Goal: Transaction & Acquisition: Purchase product/service

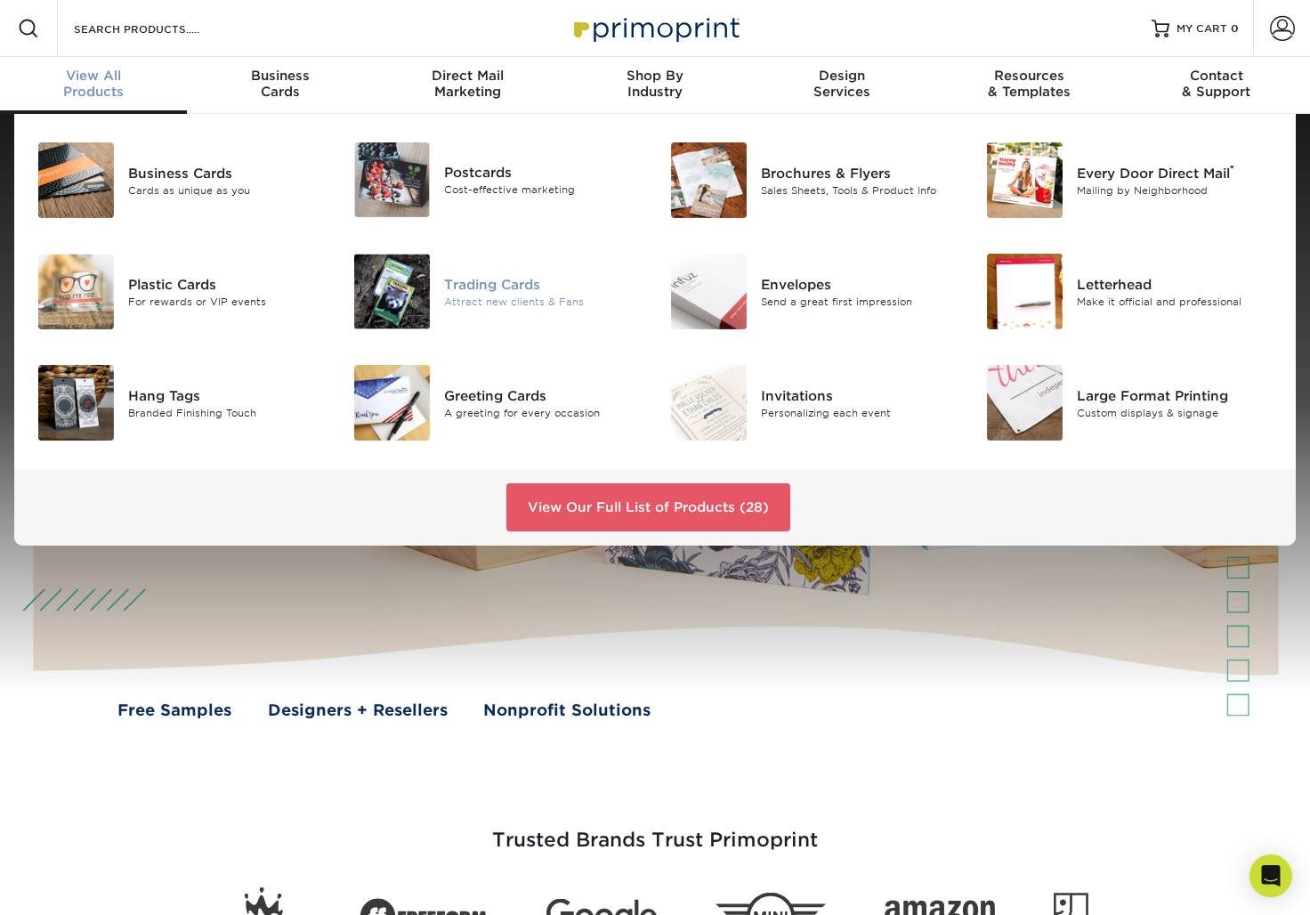
click at [495, 281] on div "Trading Cards" at bounding box center [543, 284] width 198 height 20
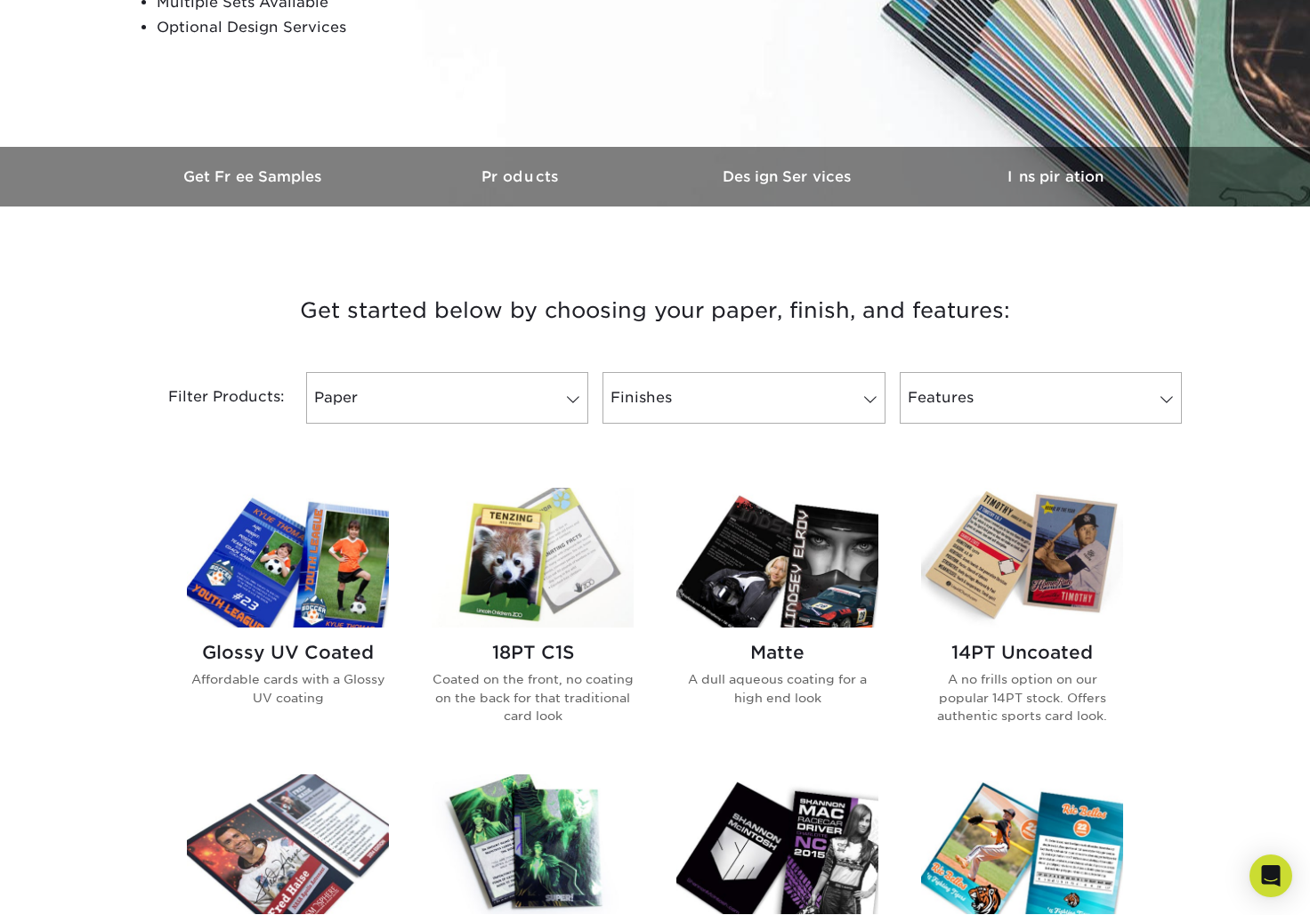
scroll to position [425, 0]
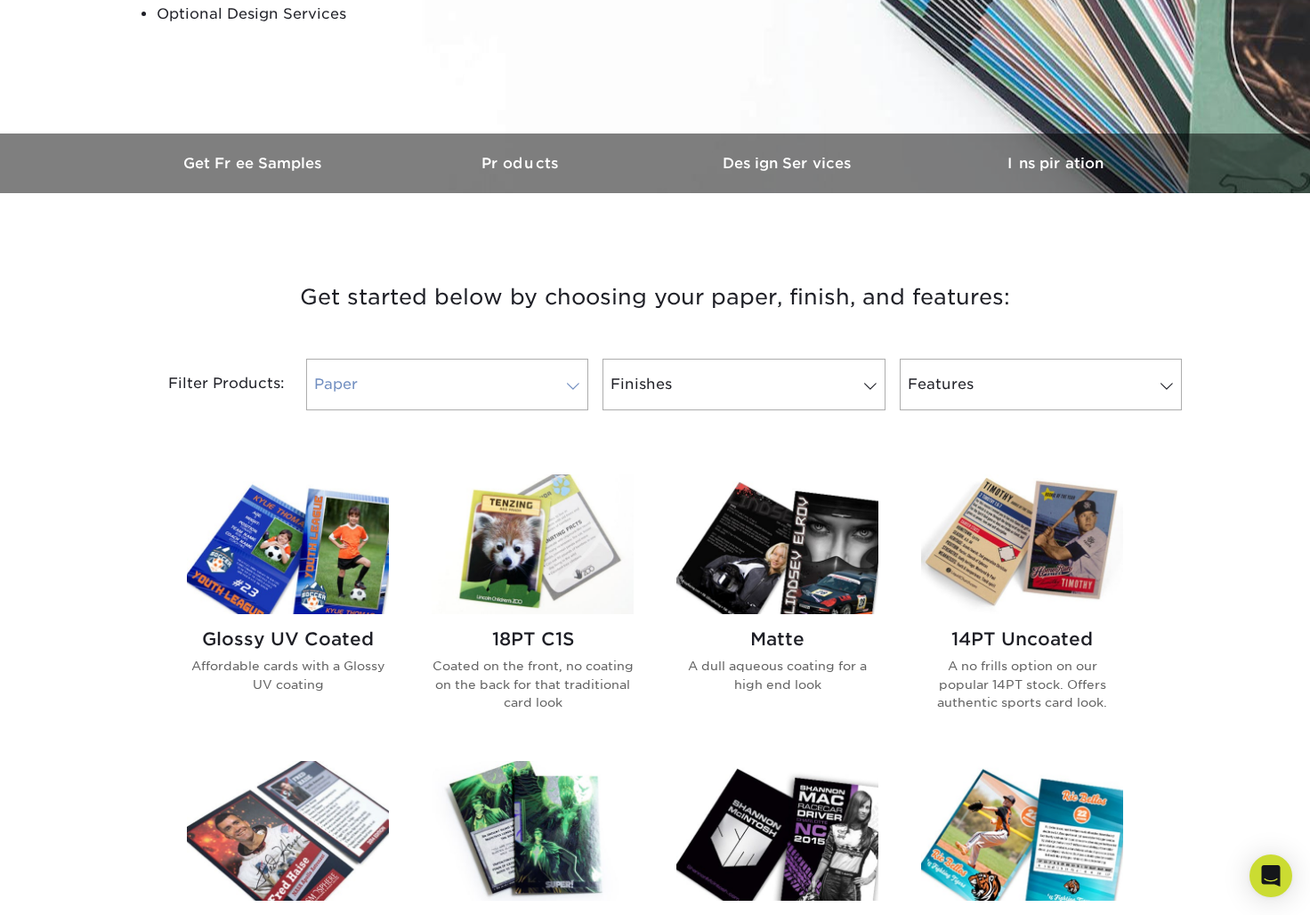
click at [574, 387] on span at bounding box center [573, 386] width 25 height 14
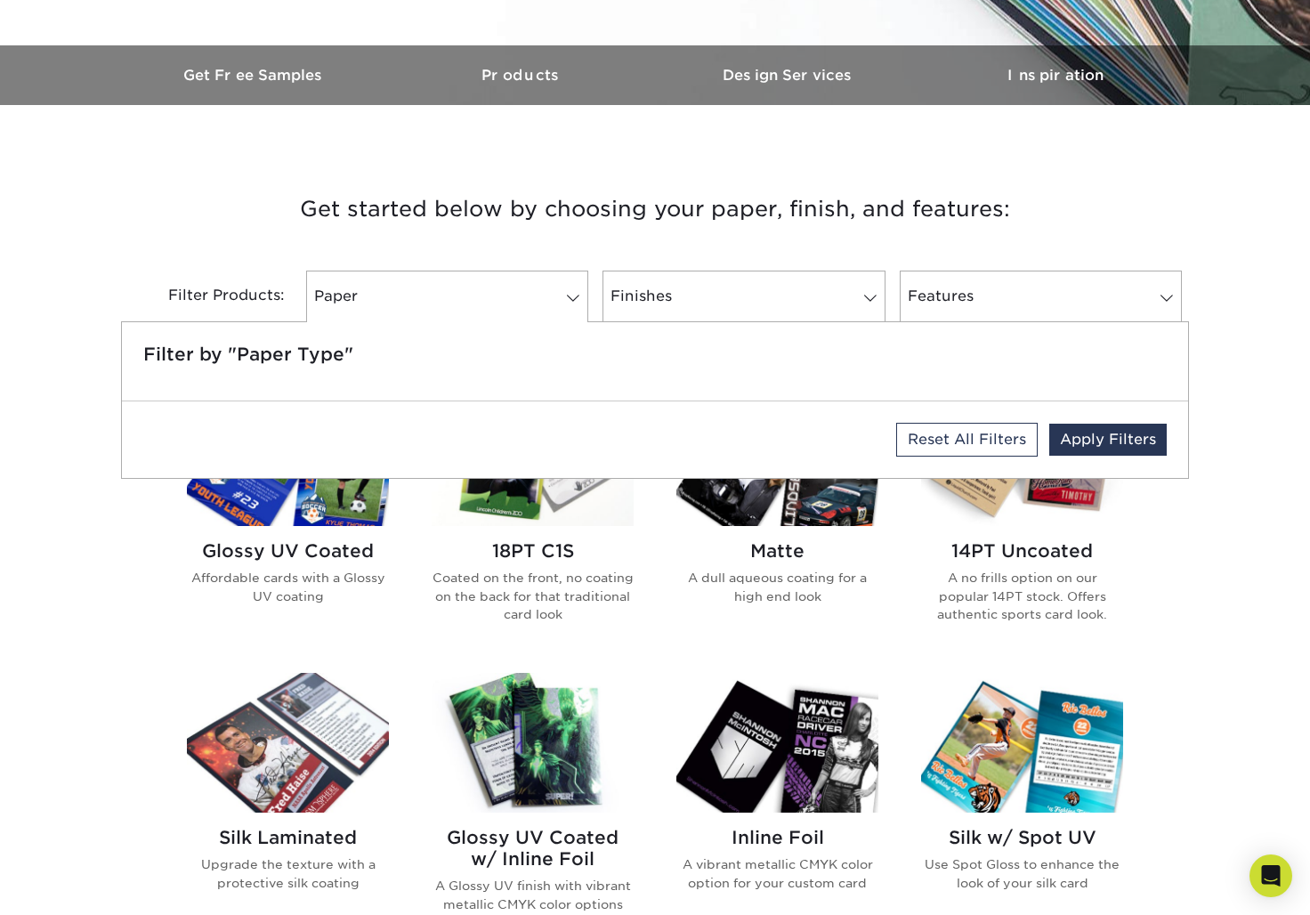
scroll to position [545, 0]
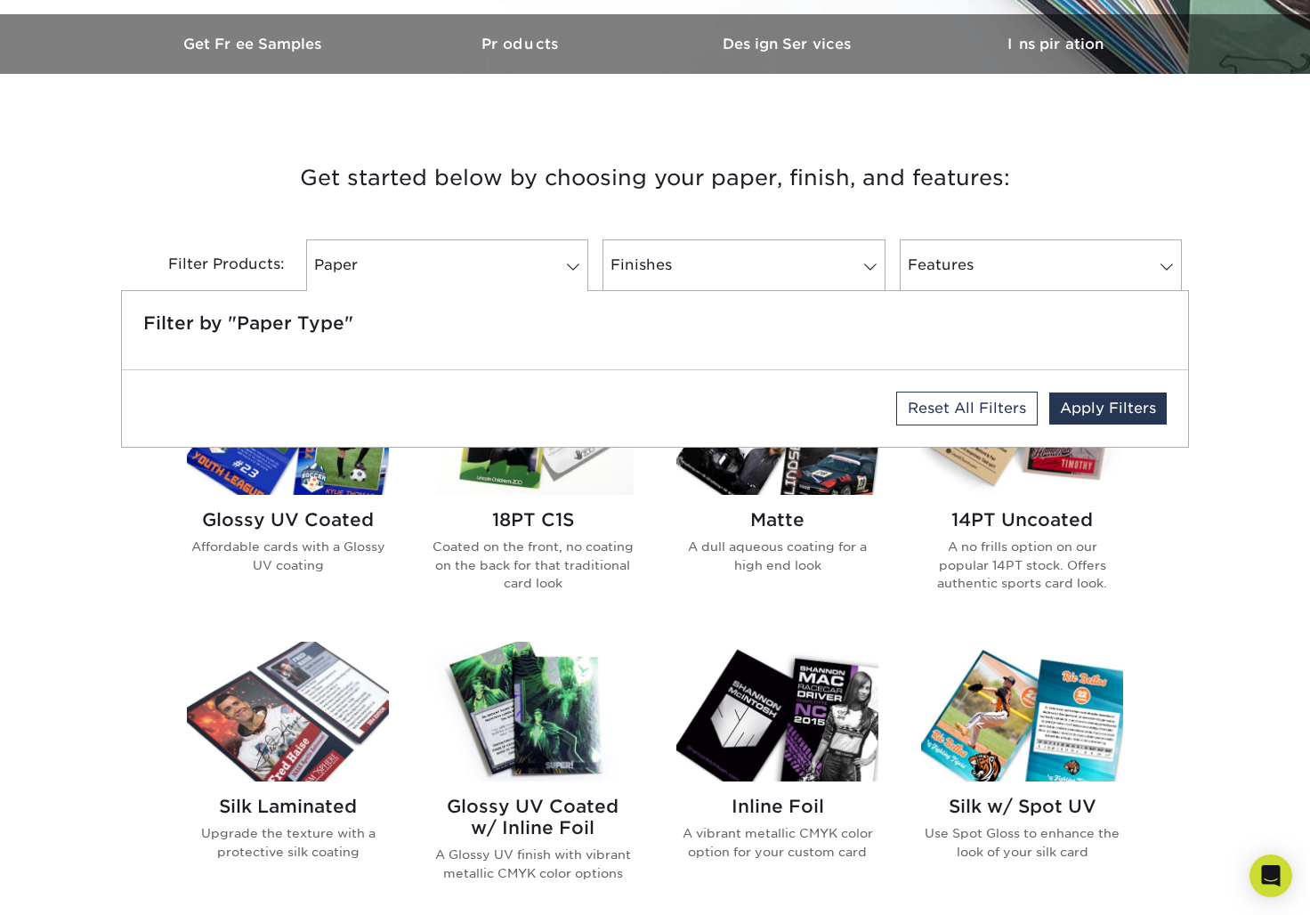
click at [642, 639] on div "Glossy UV Coated Affordable cards with a Glossy UV coating 18PT C1S Coated on t…" at bounding box center [655, 787] width 979 height 906
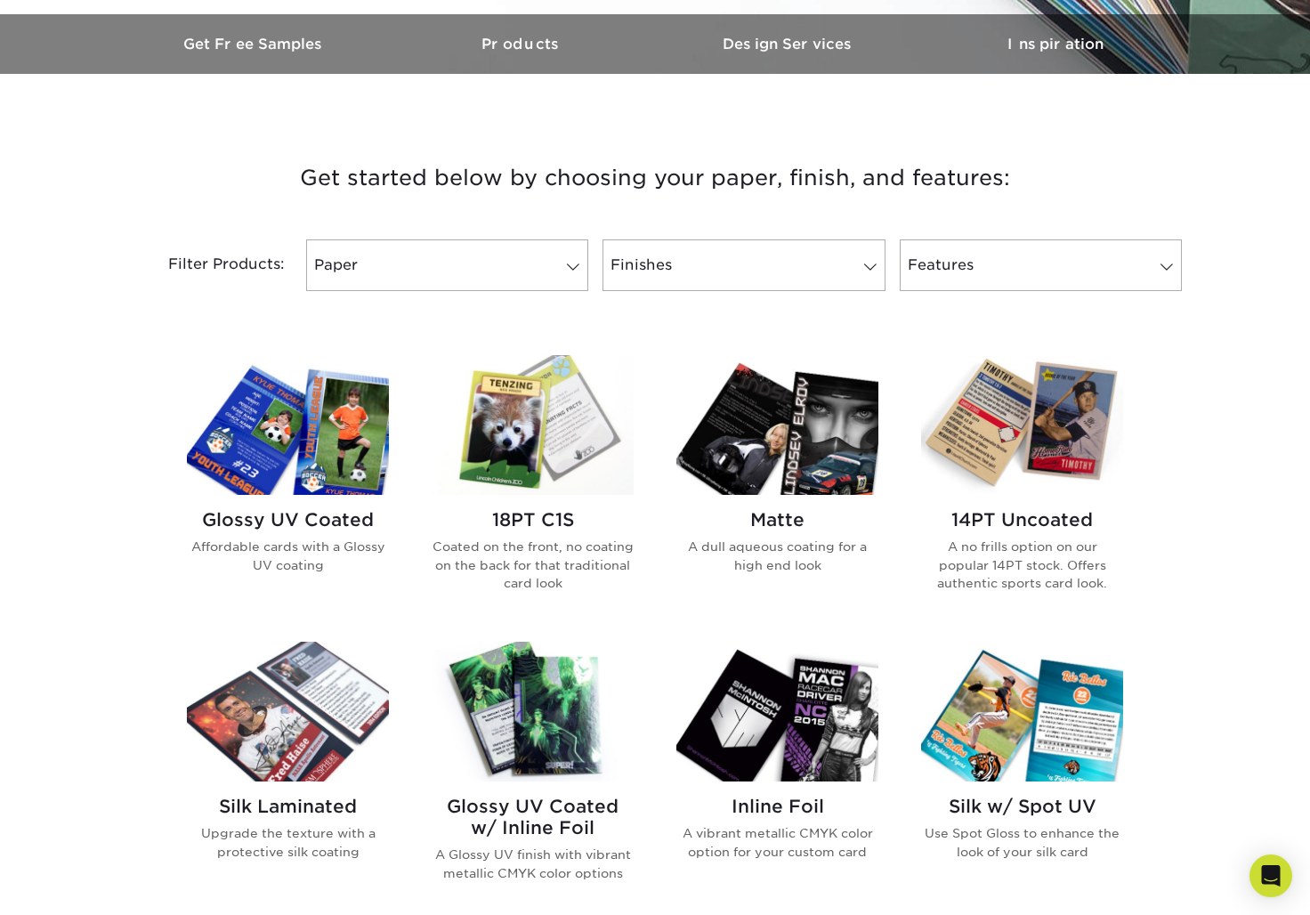
click at [774, 444] on img at bounding box center [777, 425] width 202 height 140
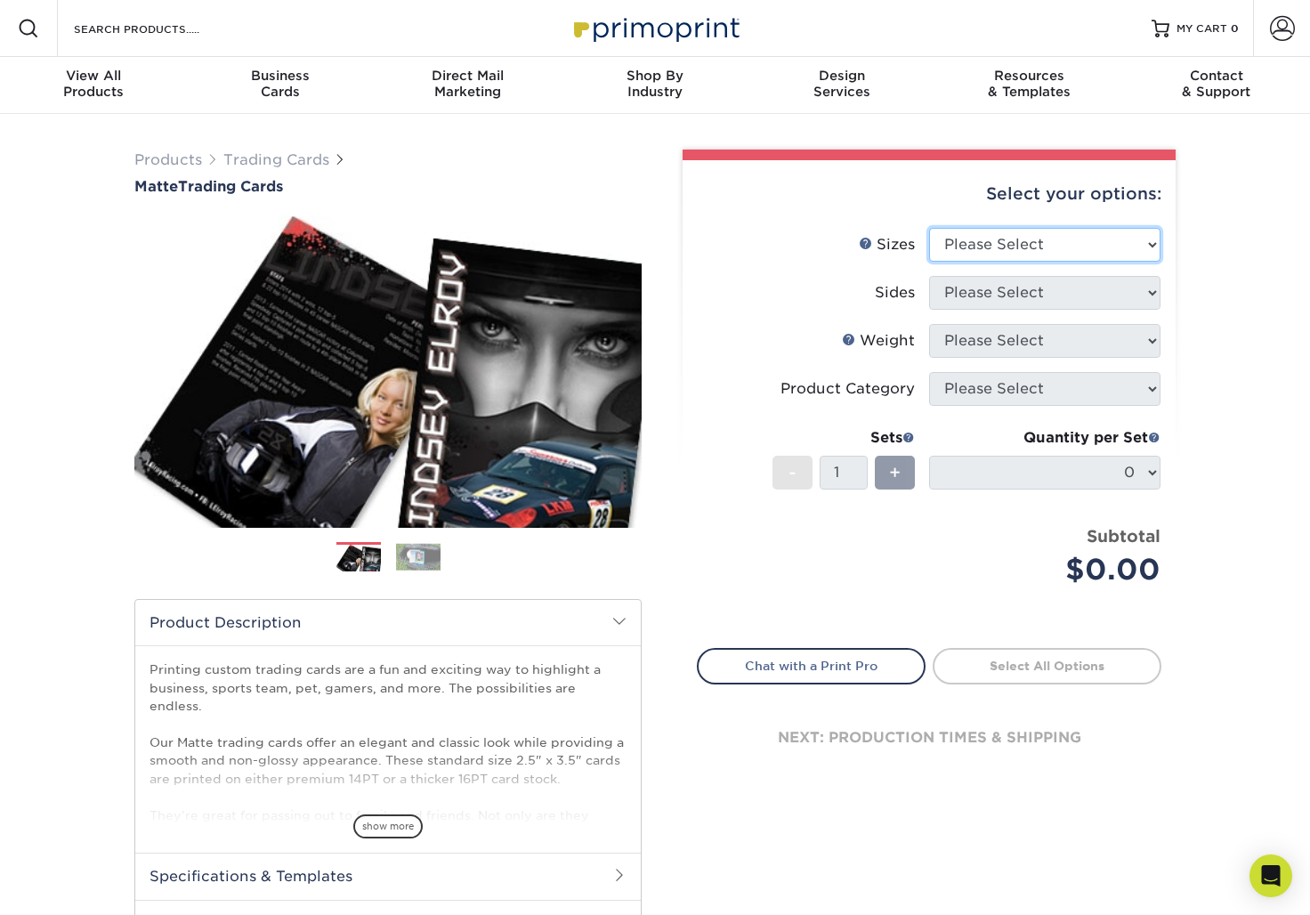
select select "2.50x3.50"
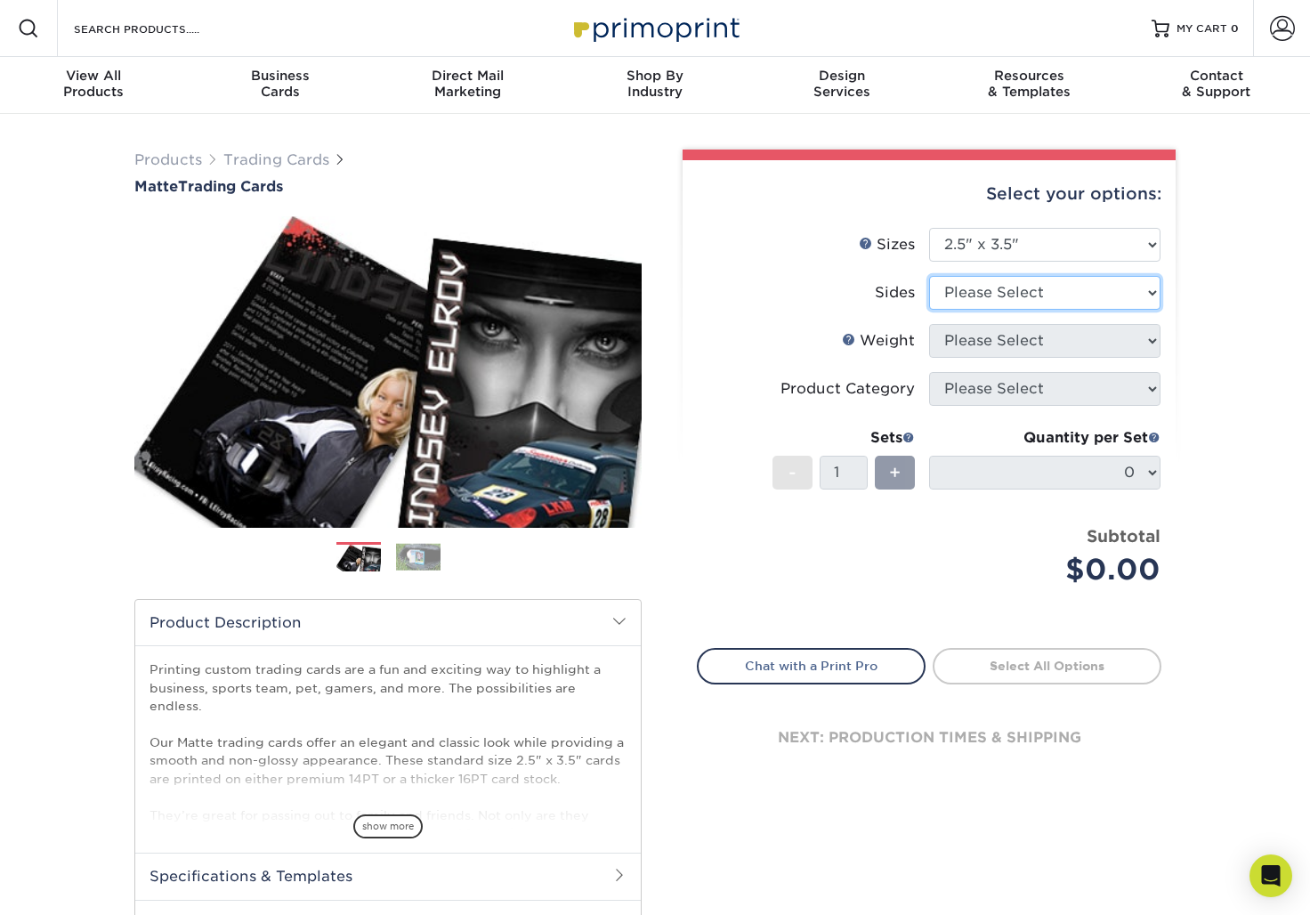
select select "13abbda7-1d64-4f25-8bb2-c179b224825d"
select select "14PT"
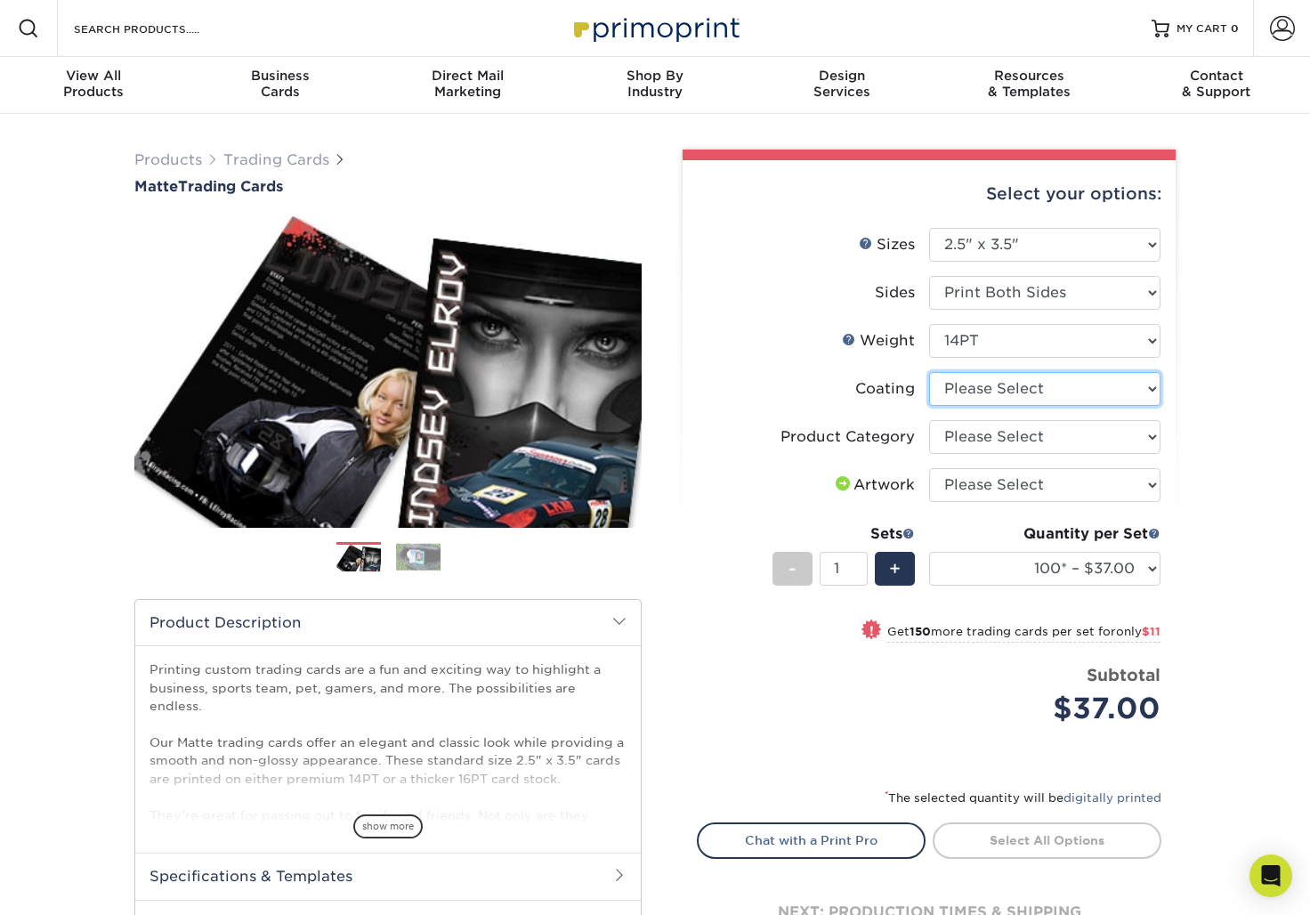
select select "121bb7b5-3b4d-429f-bd8d-bbf80e953313"
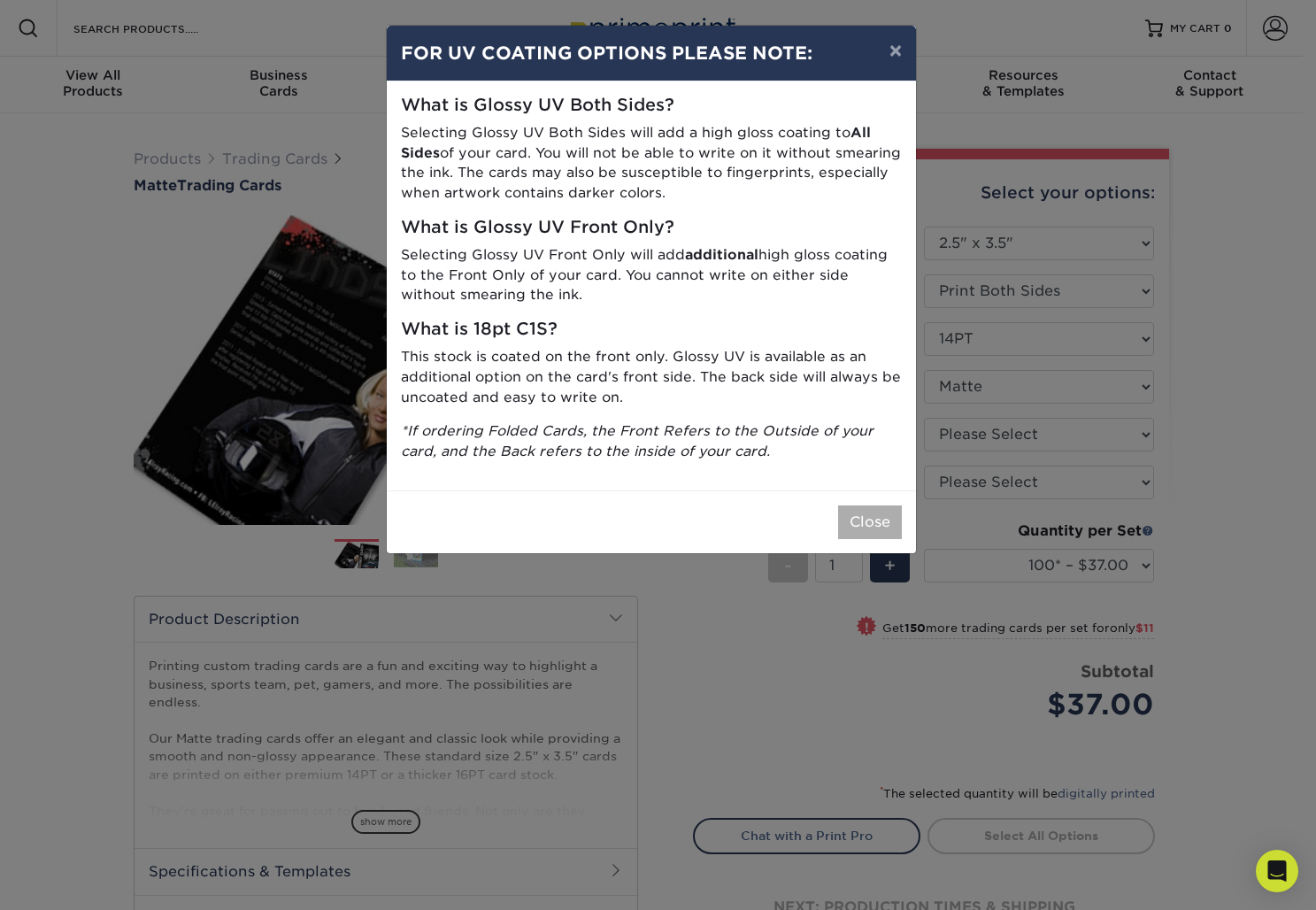
click at [887, 505] on button "Close" at bounding box center [870, 522] width 64 height 34
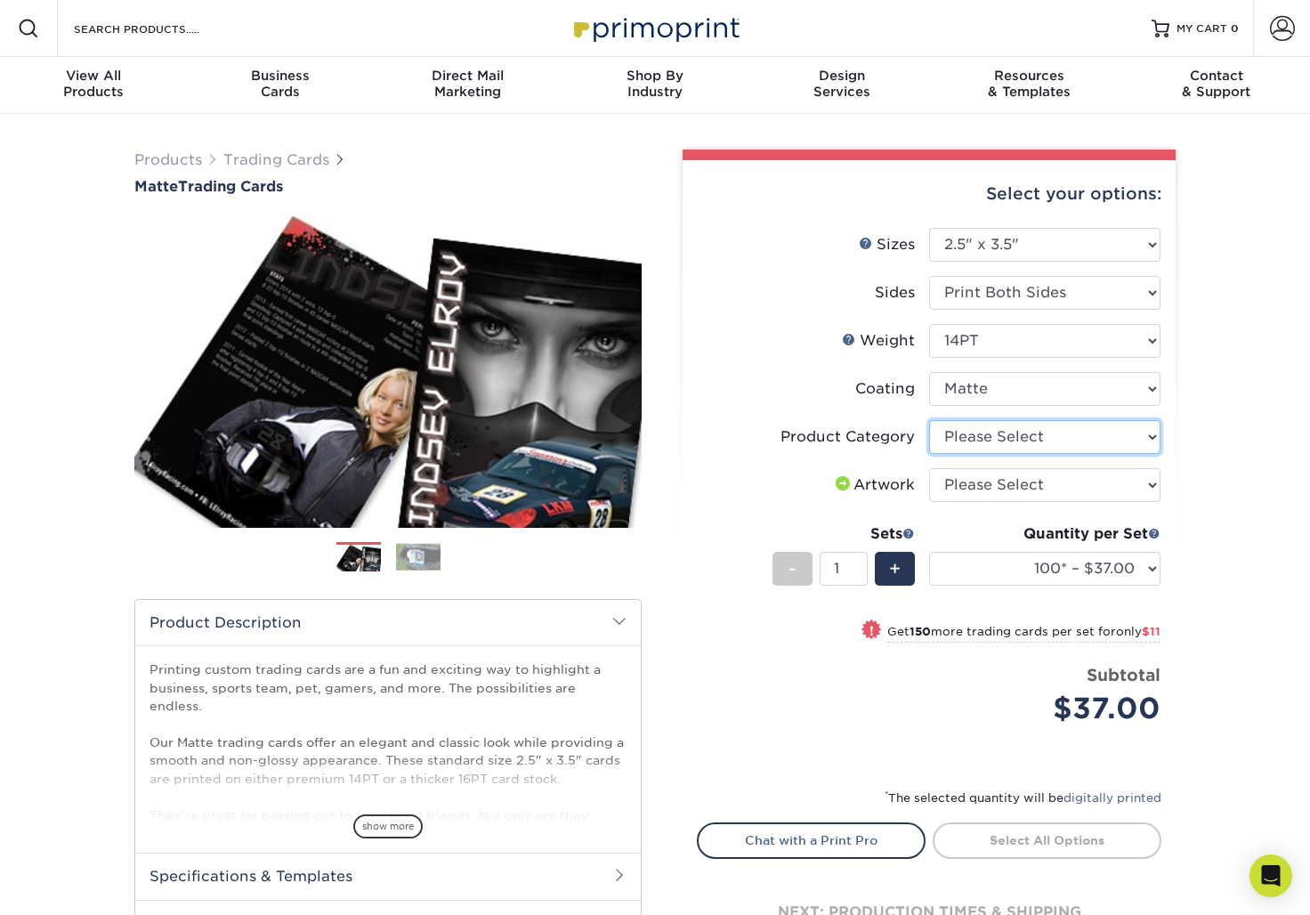
select select "c2f9bce9-36c2-409d-b101-c29d9d031e18"
select select "upload"
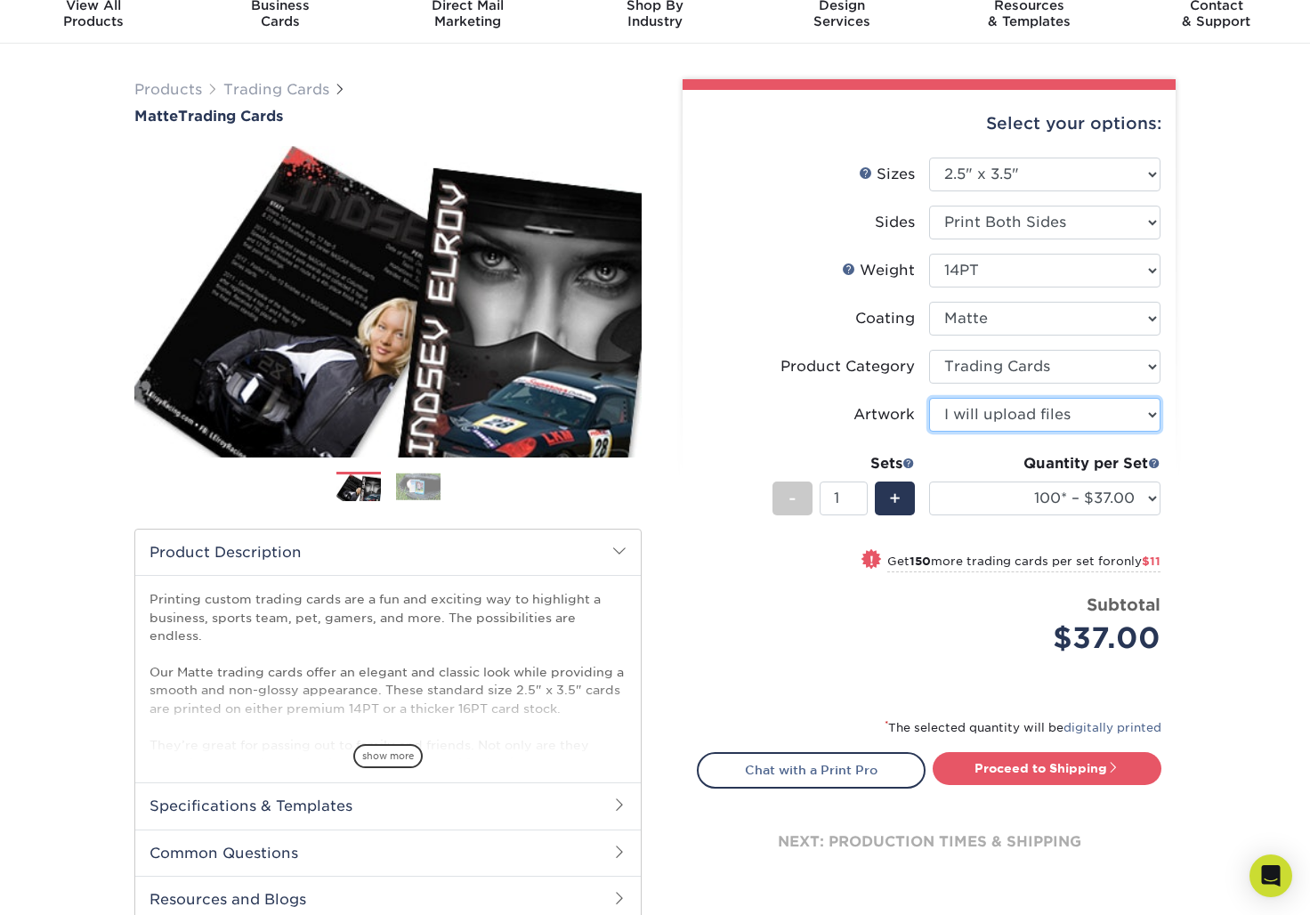
scroll to position [115, 0]
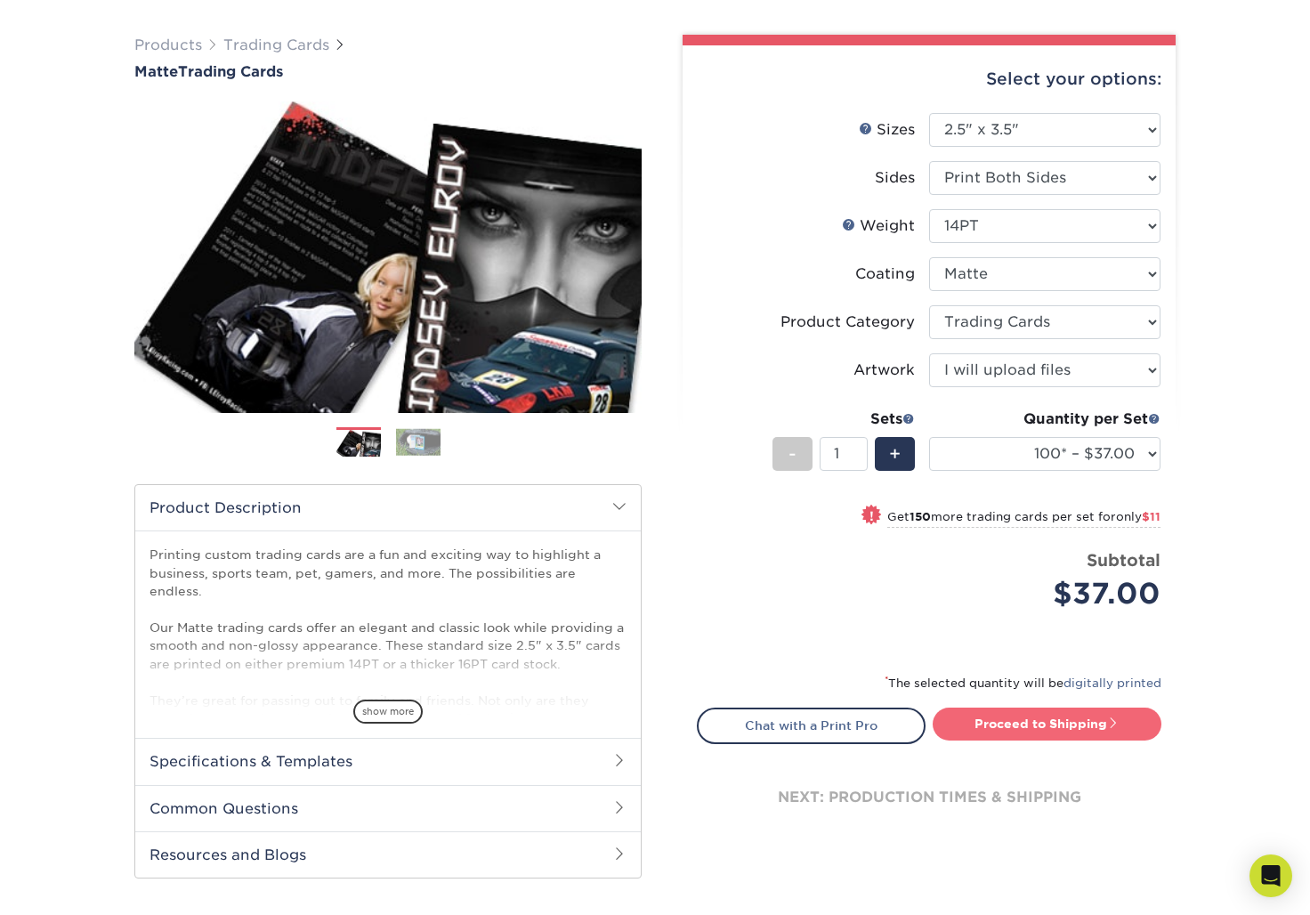
click at [1098, 718] on link "Proceed to Shipping" at bounding box center [1047, 723] width 229 height 32
type input "Set 1"
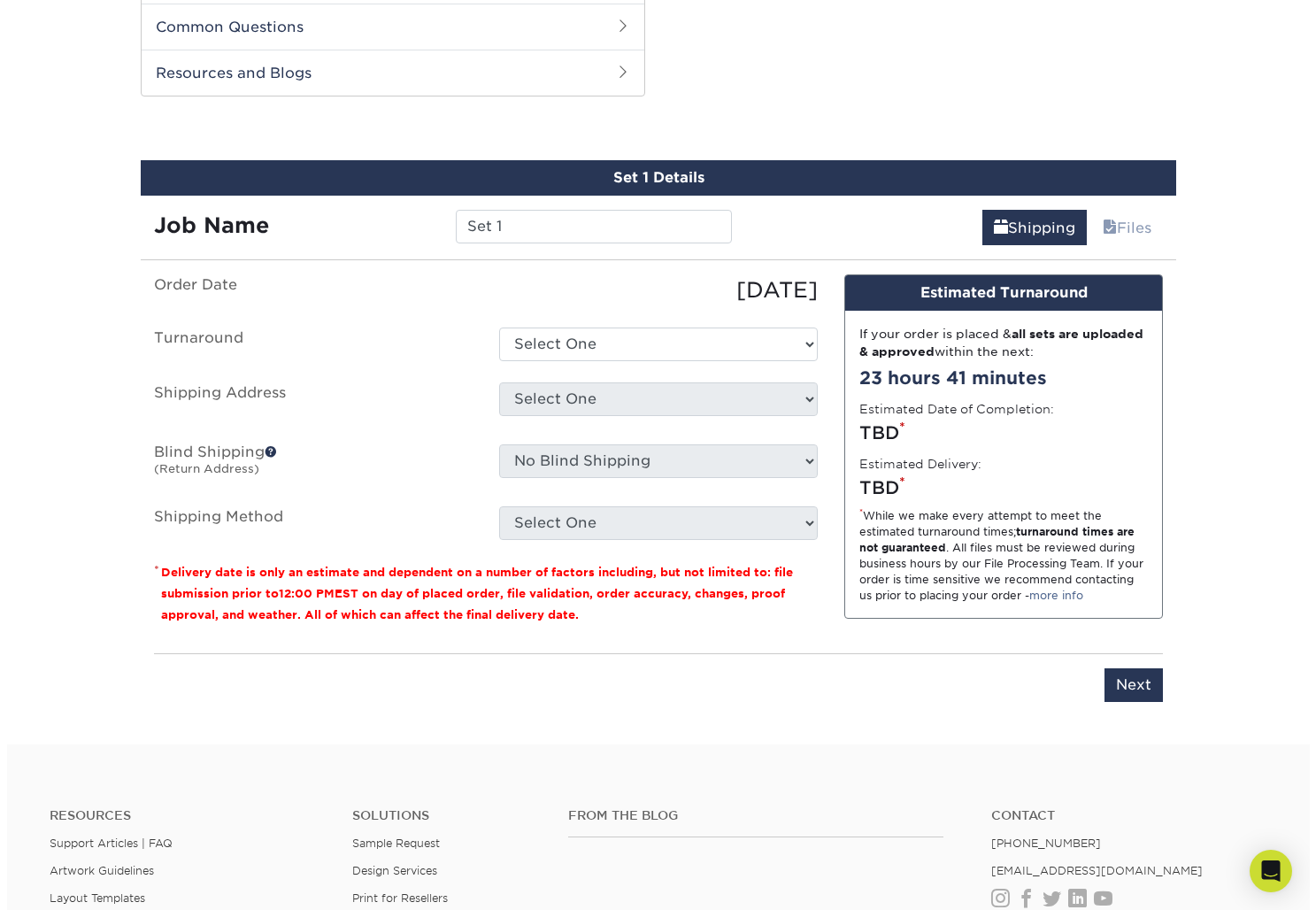
scroll to position [900, 0]
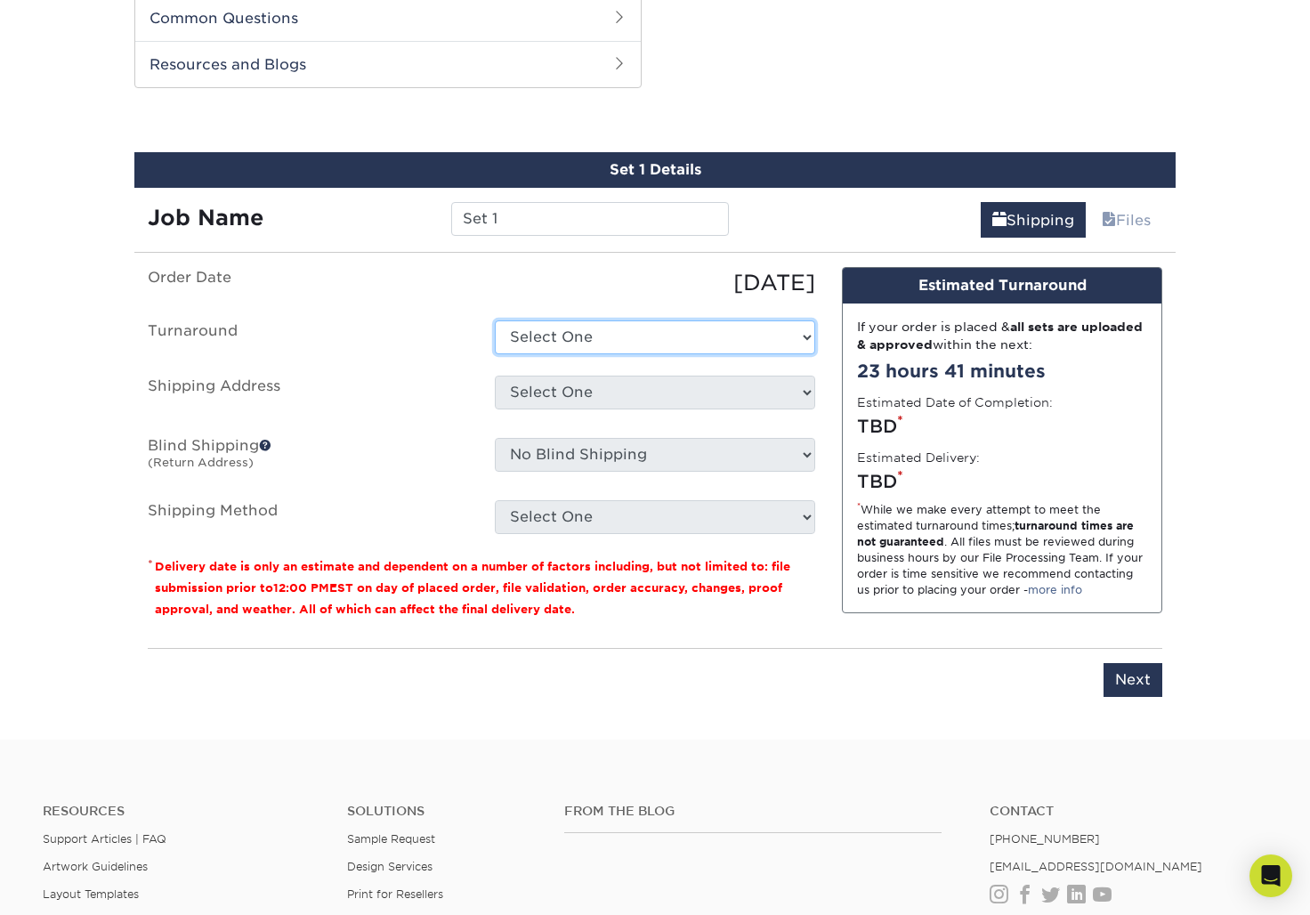
select select "bbd43f31-5097-414e-9509-0778288d10ad"
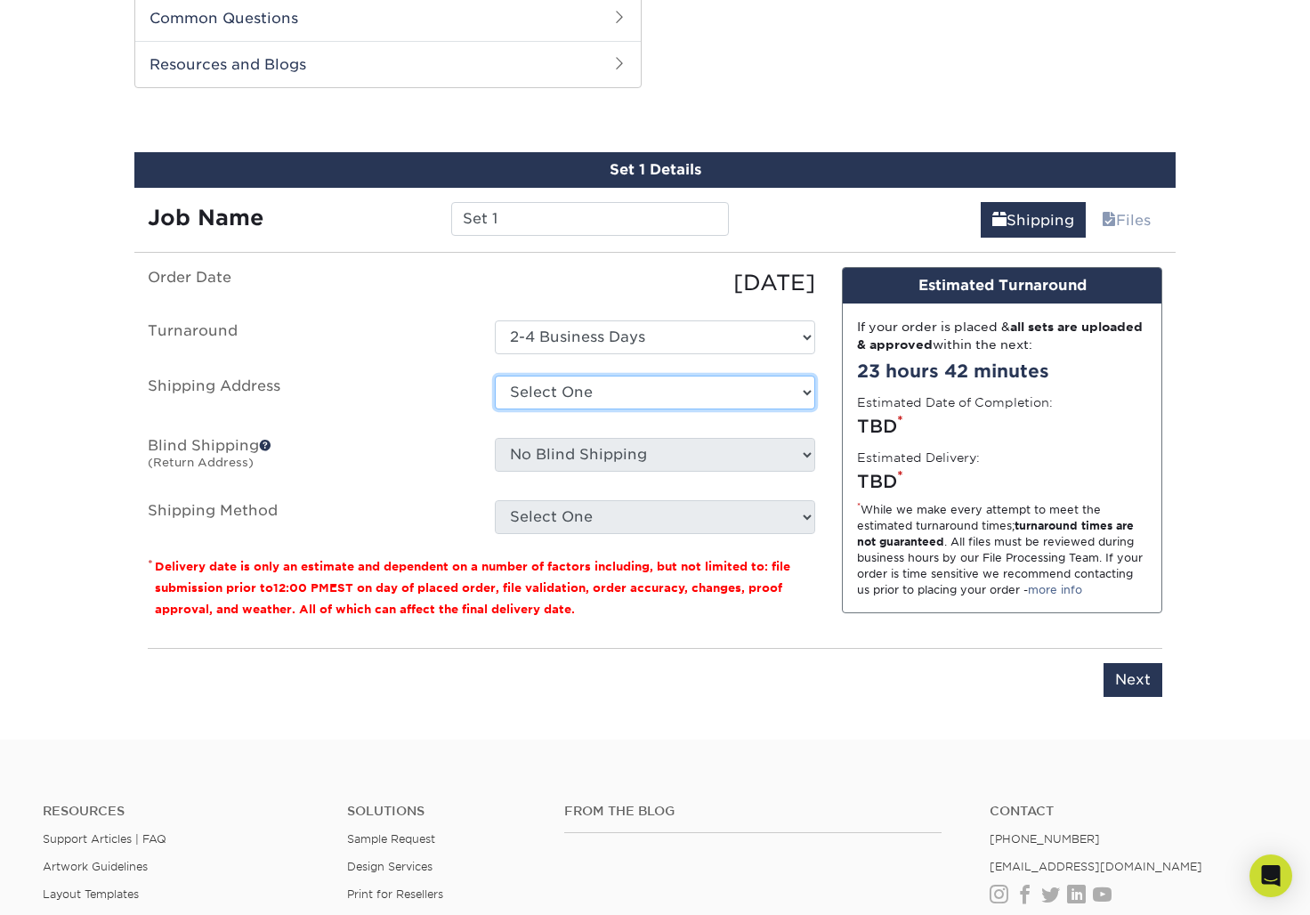
select select "newaddress"
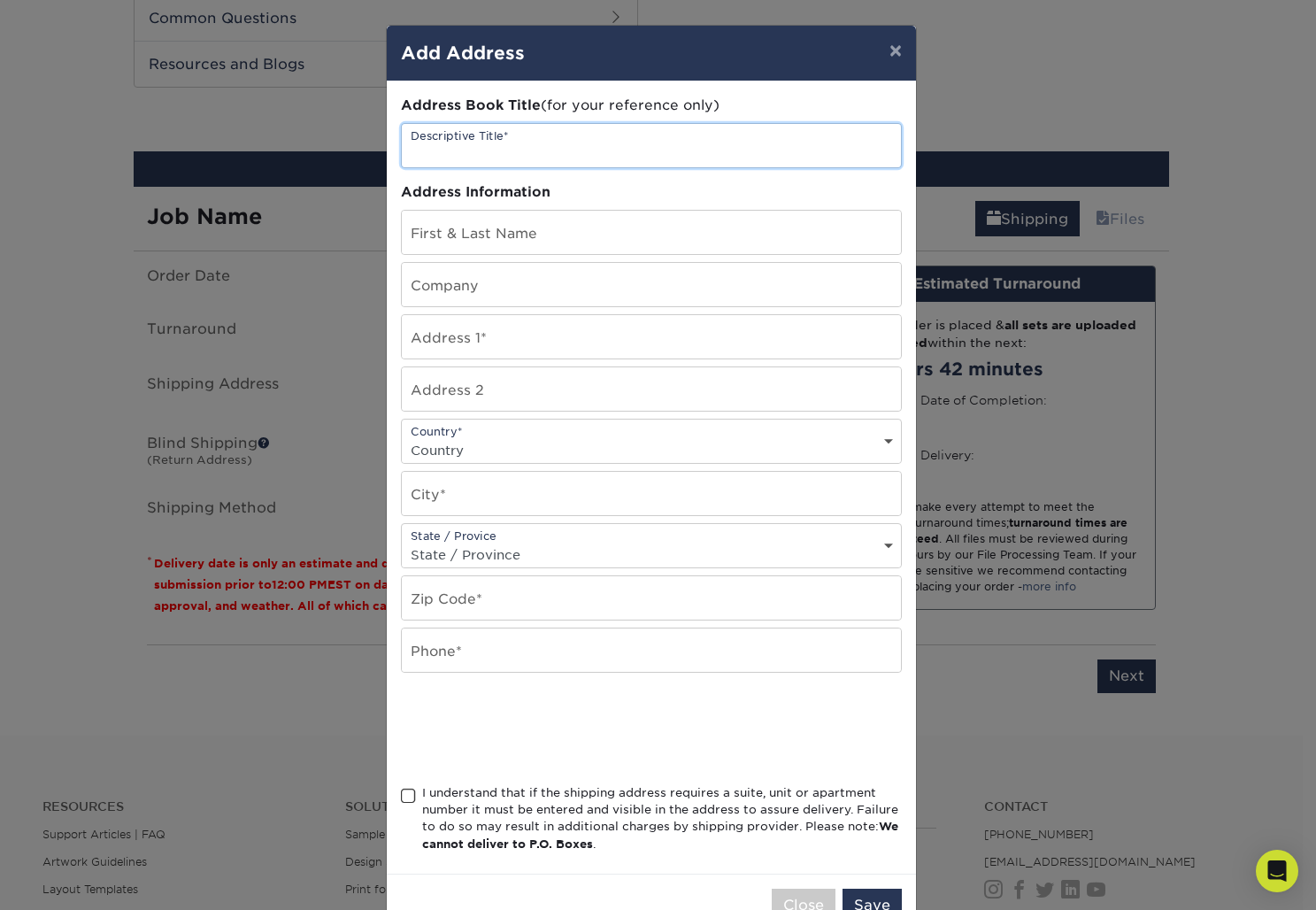
click at [617, 147] on input "text" at bounding box center [652, 146] width 499 height 44
type input "Tyler O'Hara card"
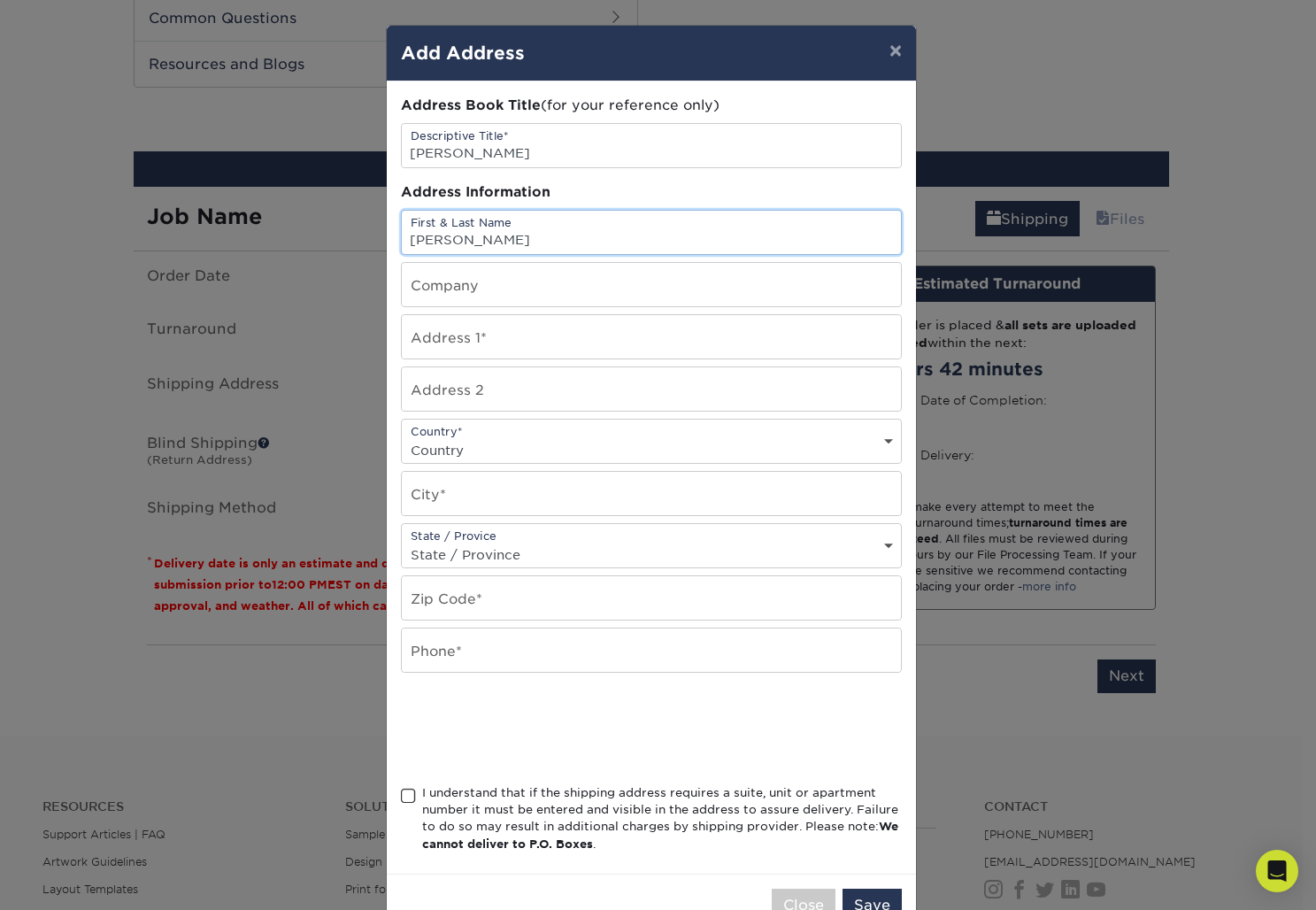
type input "scott Odell"
type input "Moto-Art"
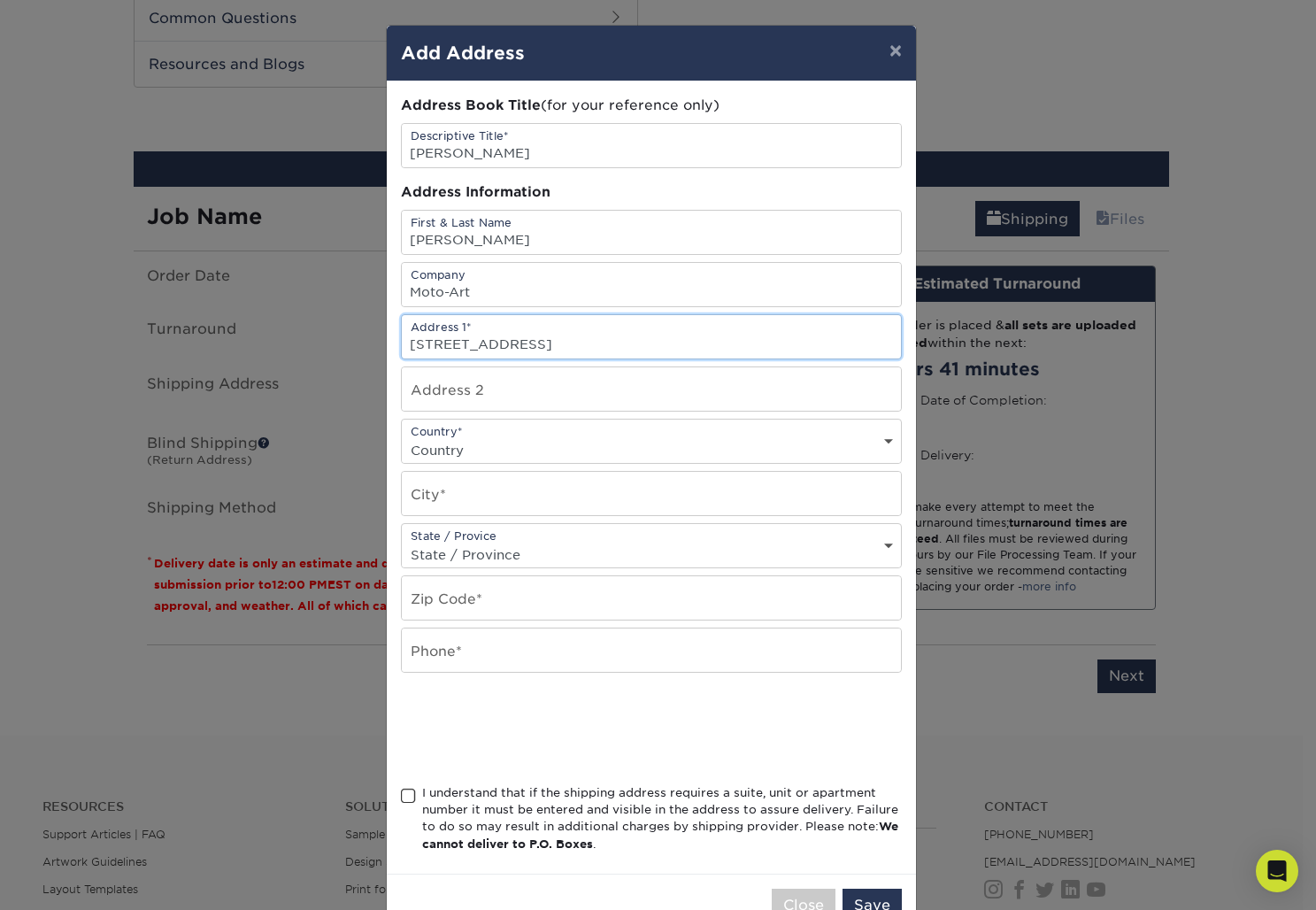
type input "3 Sunnyside Lane"
select select "US"
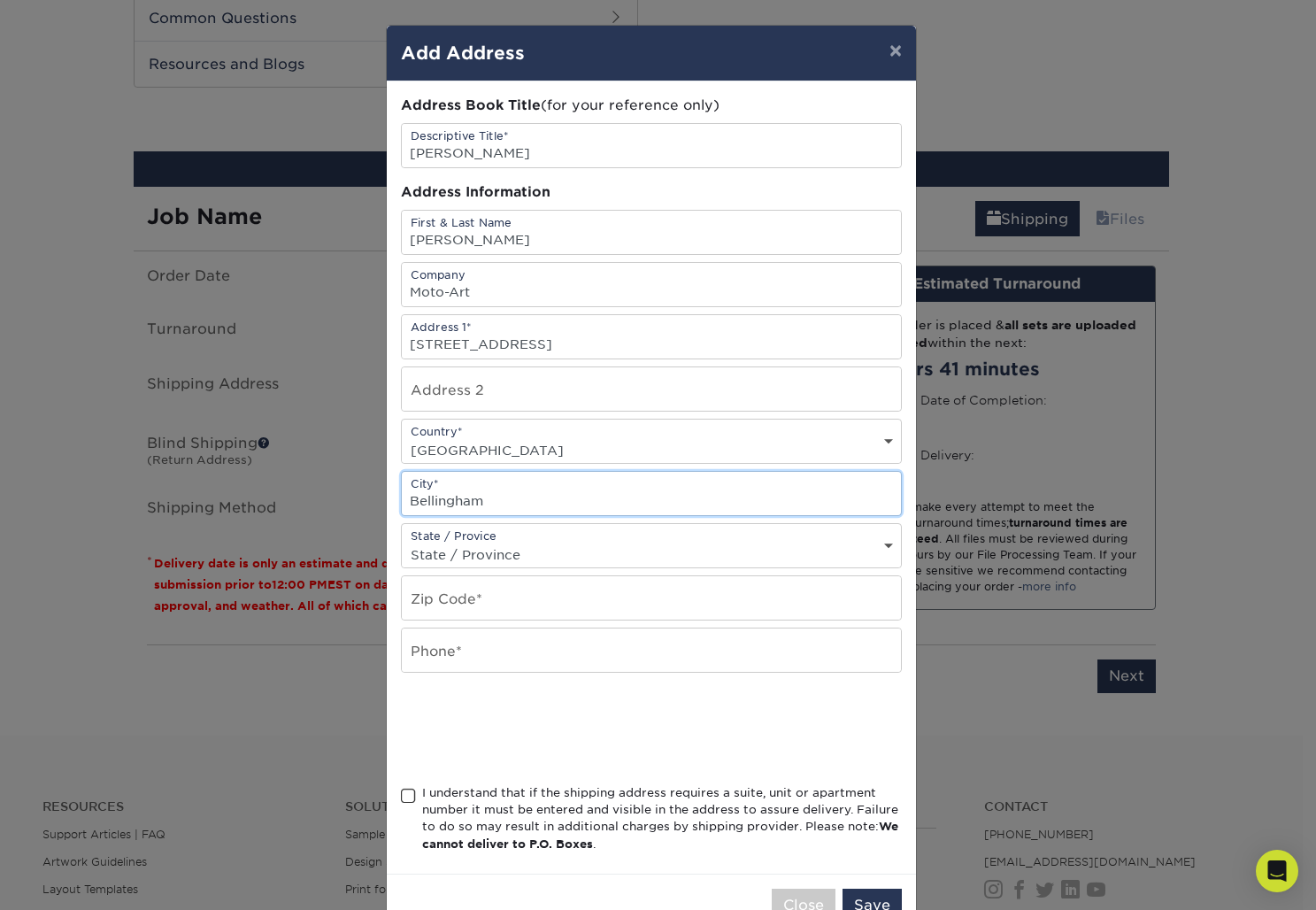
type input "Bellingham"
select select "WA"
type input "98229"
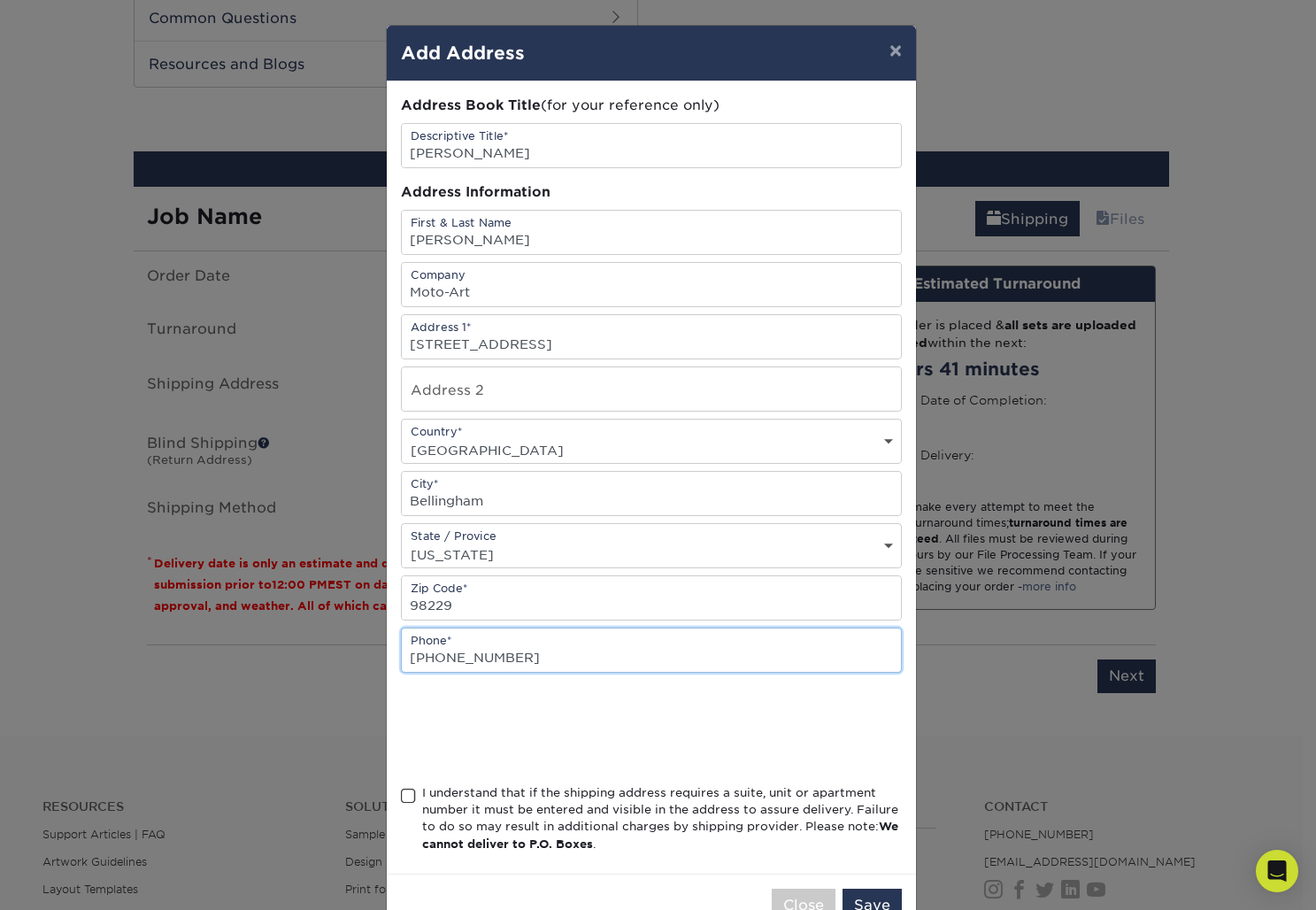
type input "941-713-0955"
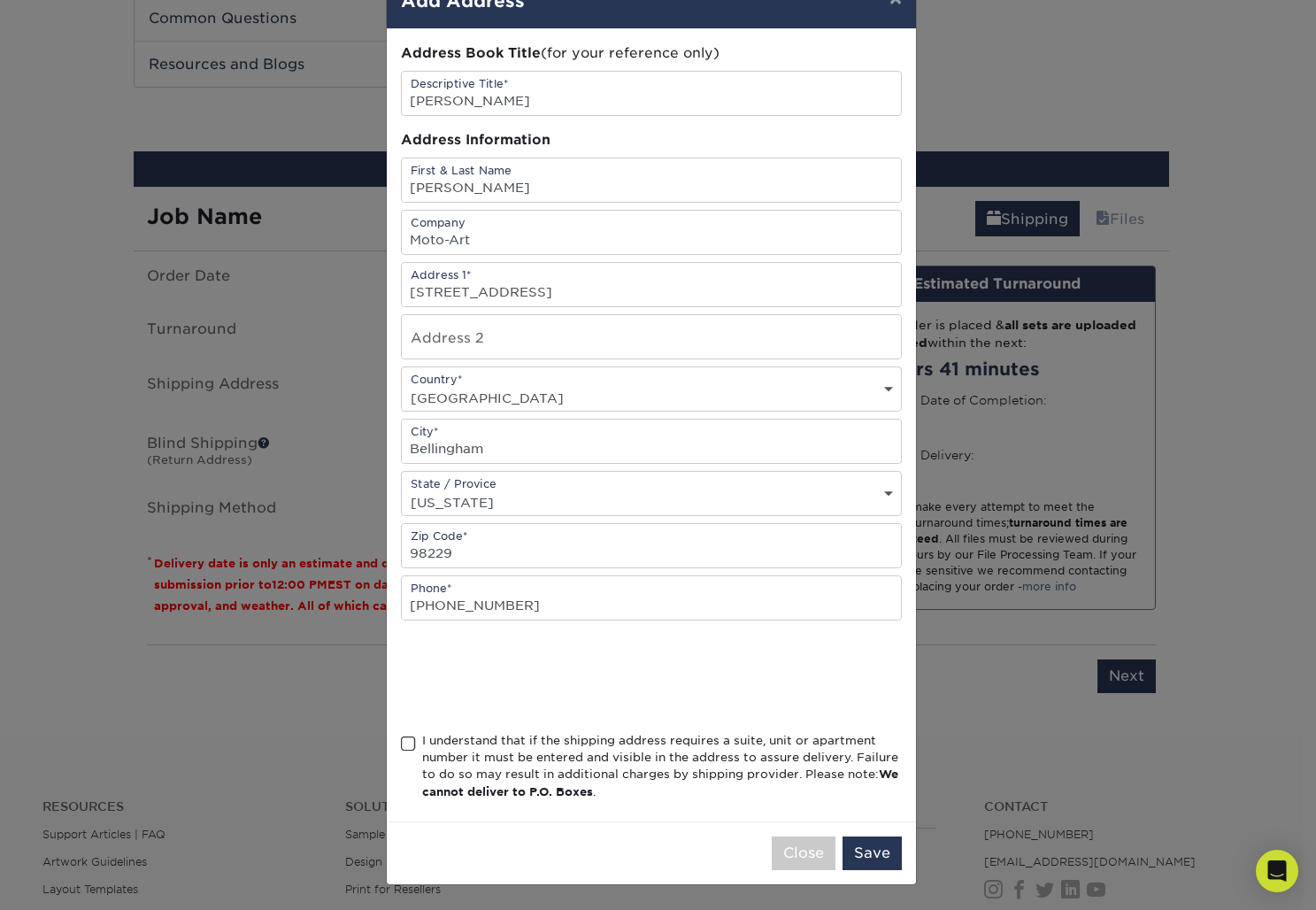
scroll to position [57, 0]
click at [401, 743] on span at bounding box center [408, 743] width 15 height 17
click at [0, 0] on input "I understand that if the shipping address requires a suite, unit or apartment n…" at bounding box center [0, 0] width 0 height 0
click at [868, 863] on button "Save" at bounding box center [872, 853] width 60 height 34
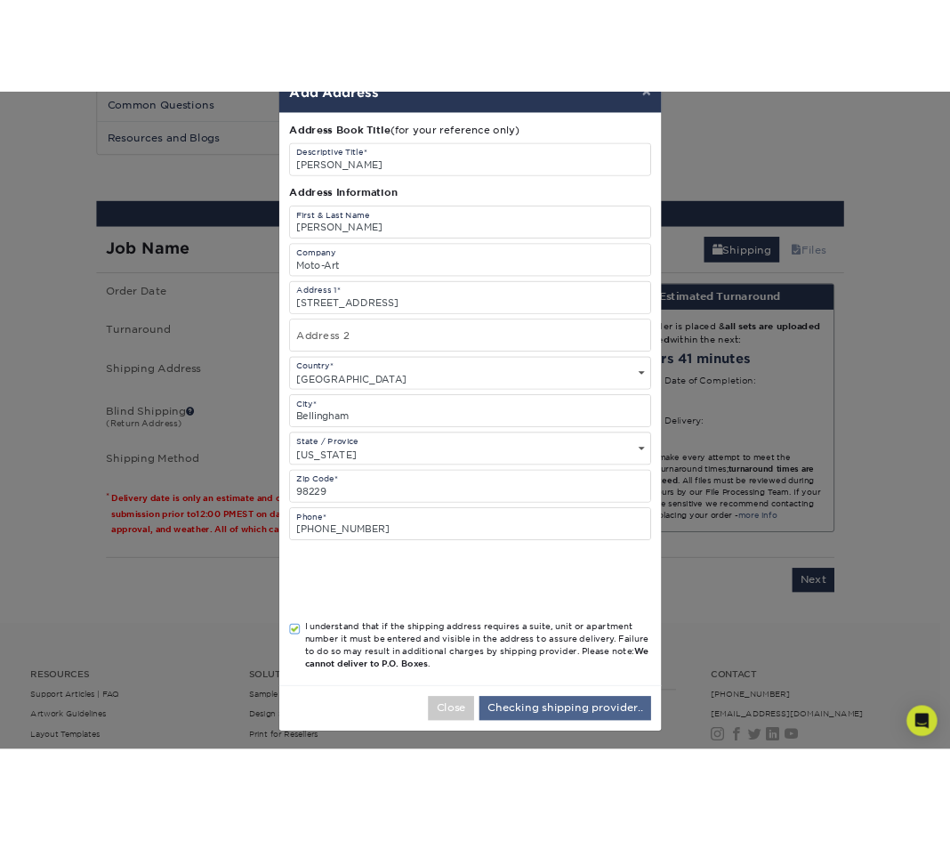
scroll to position [0, 0]
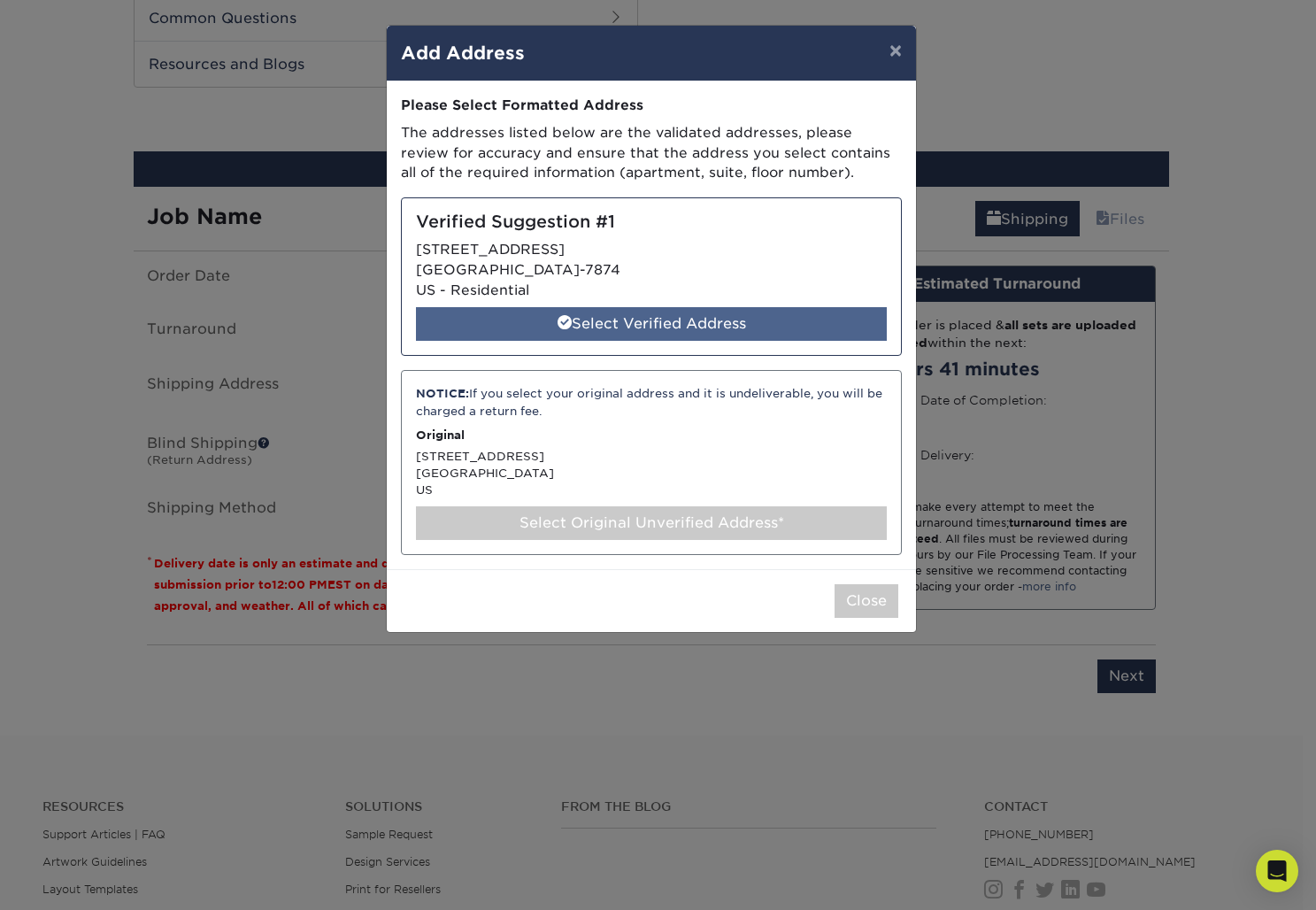
click at [669, 312] on div "Select Verified Address" at bounding box center [651, 324] width 470 height 34
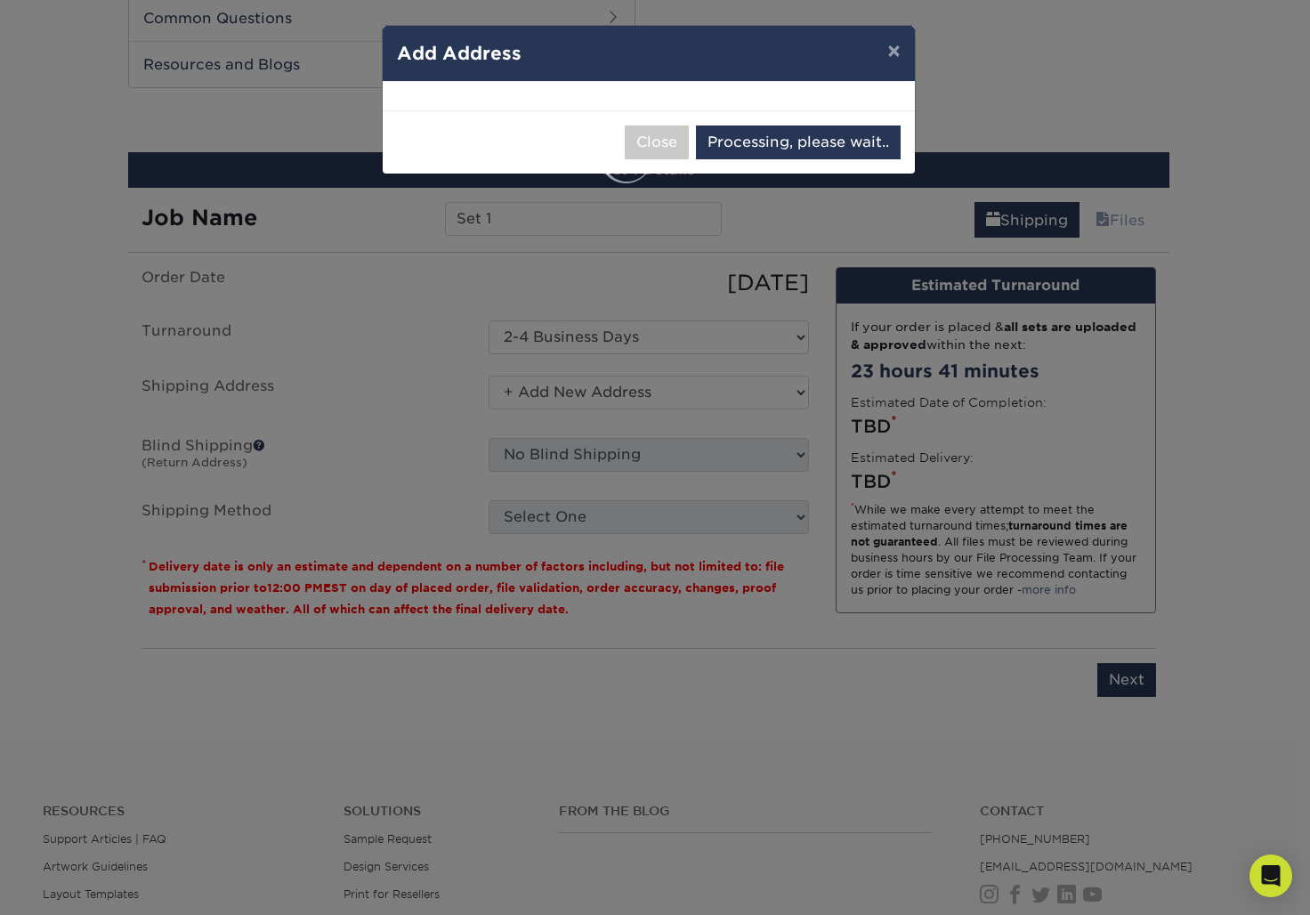
select select "286833"
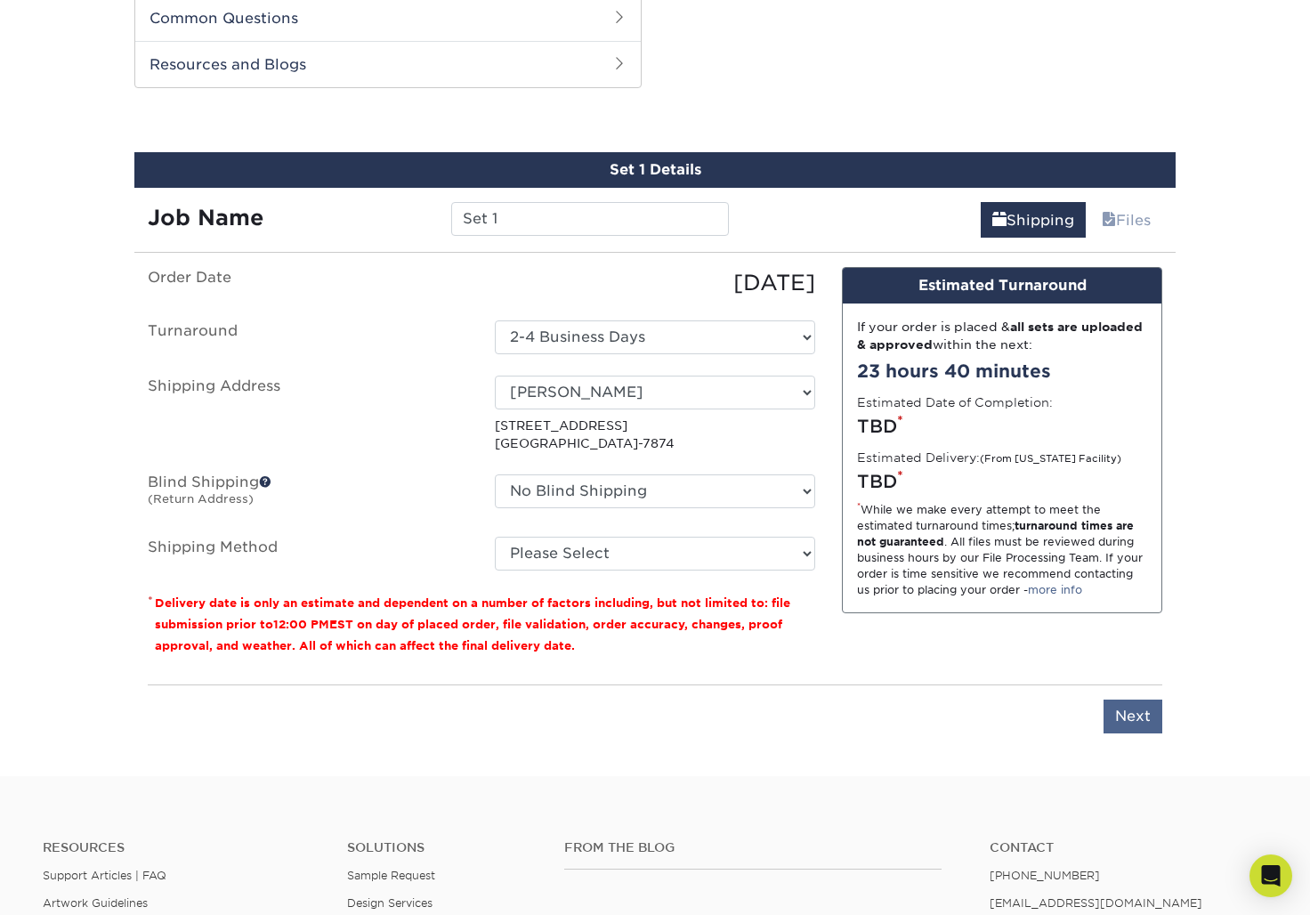
click at [1132, 717] on input "Next" at bounding box center [1132, 716] width 59 height 34
type input "Next"
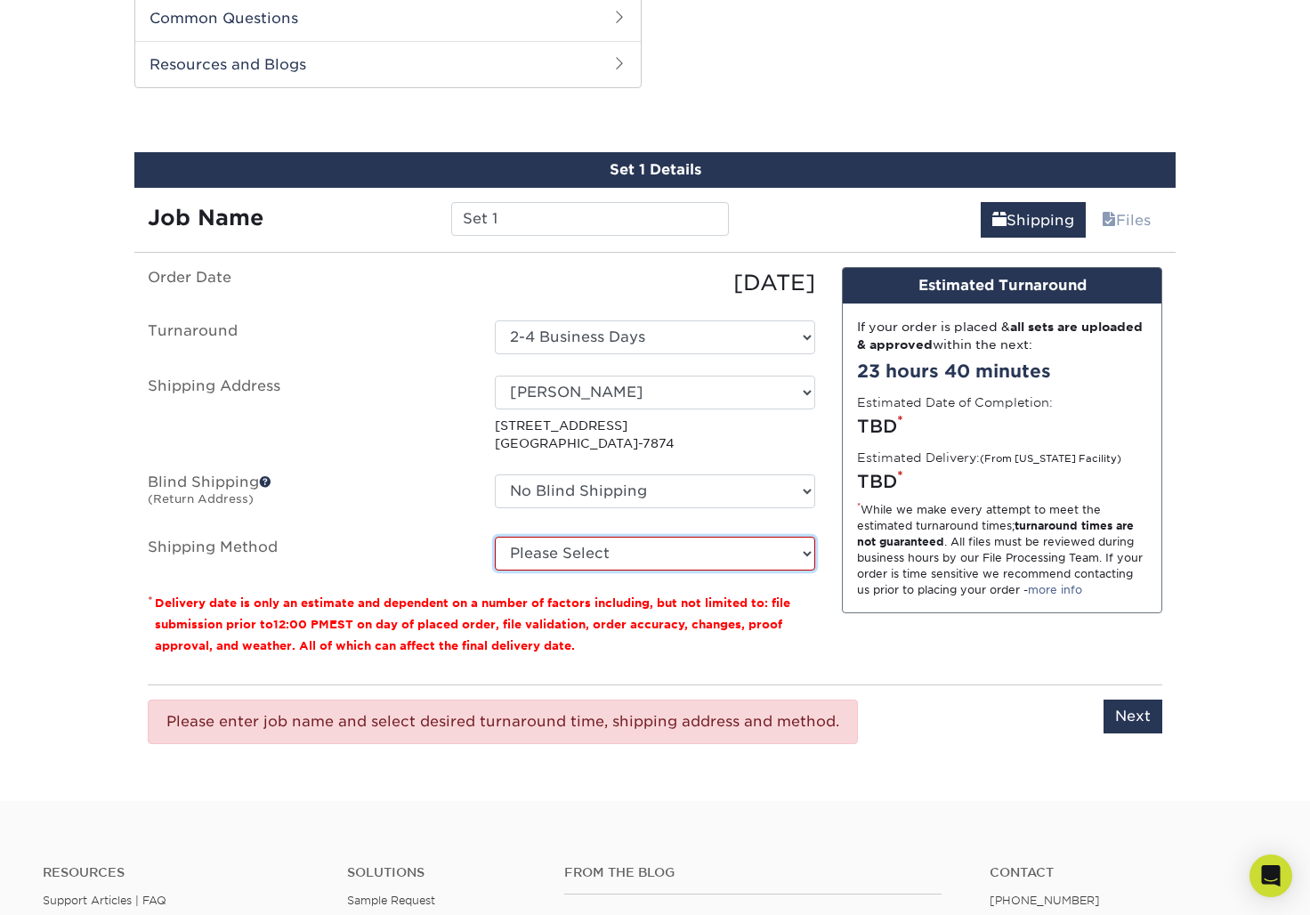
select select "03"
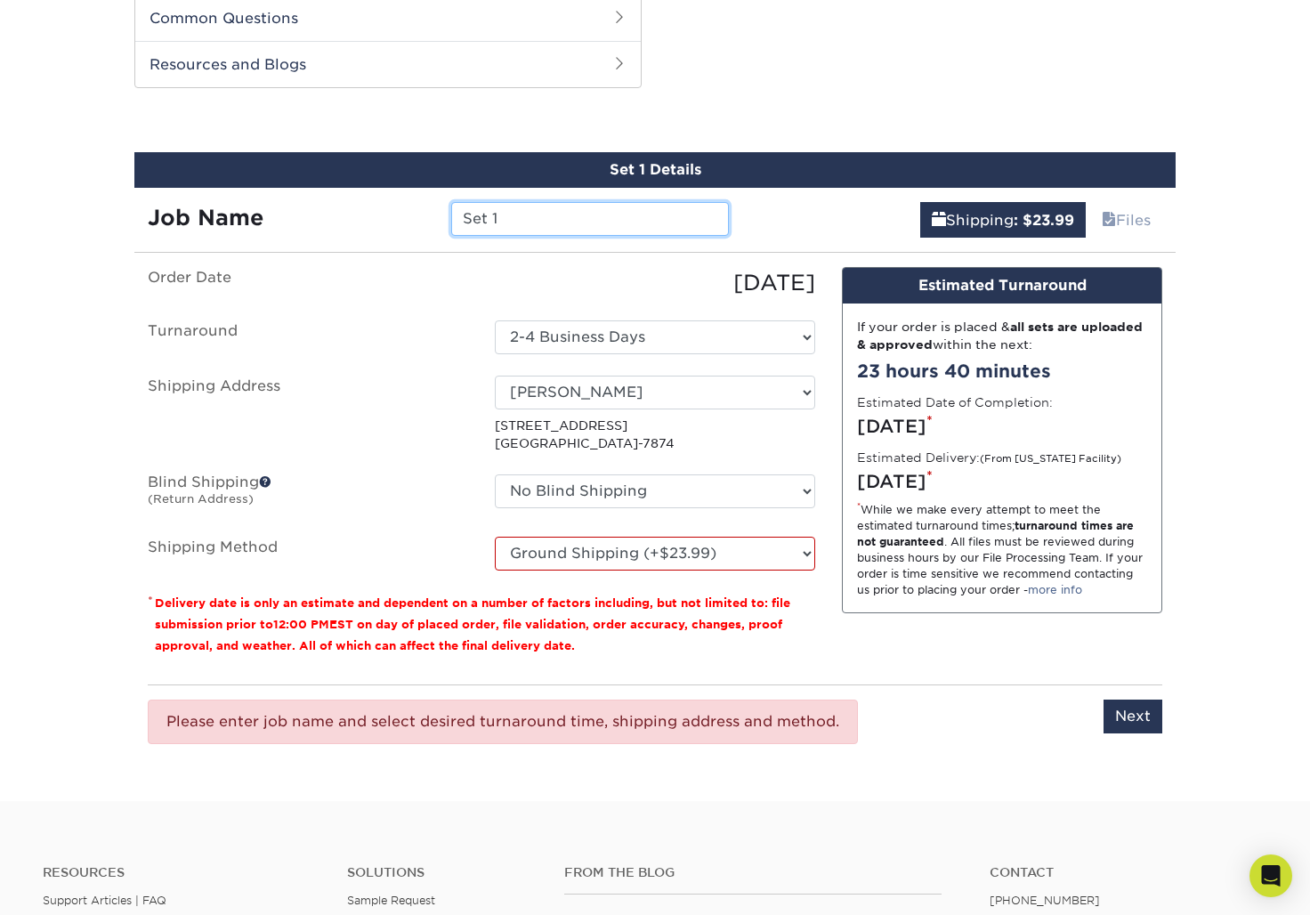
click at [506, 214] on input "Set 1" at bounding box center [589, 219] width 277 height 34
type input "S"
type input "O"Hara set"
click at [1131, 711] on input "Next" at bounding box center [1132, 716] width 59 height 34
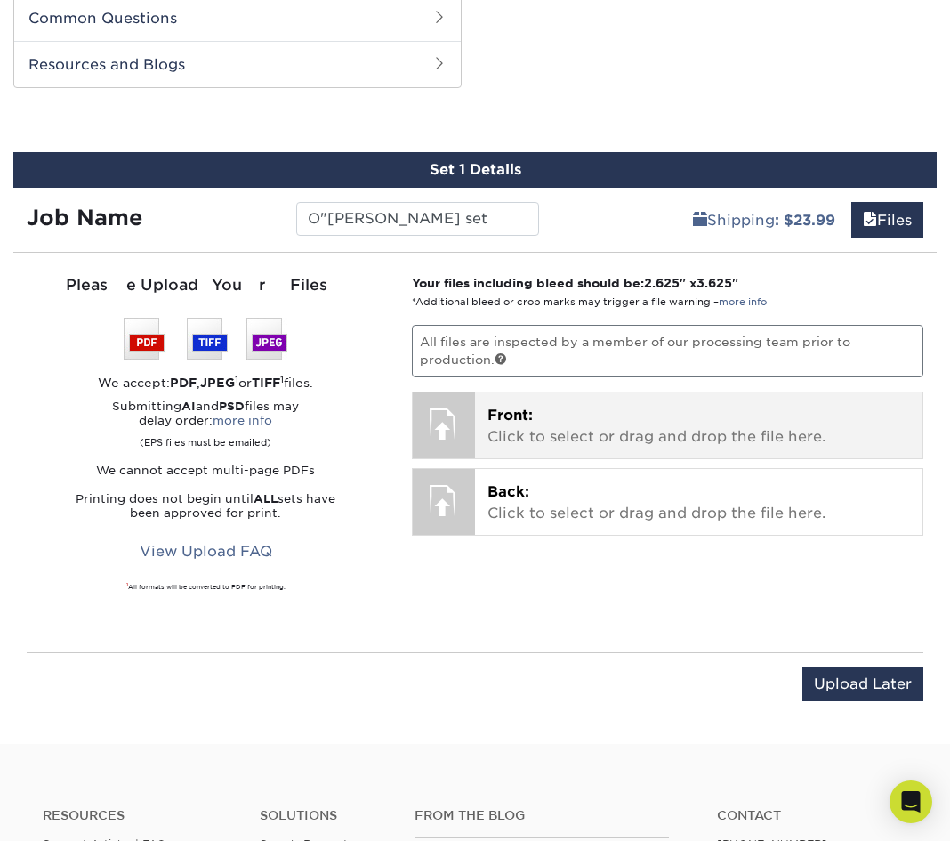
click at [565, 421] on p "Front: Click to select or drag and drop the file here." at bounding box center [700, 426] width 424 height 43
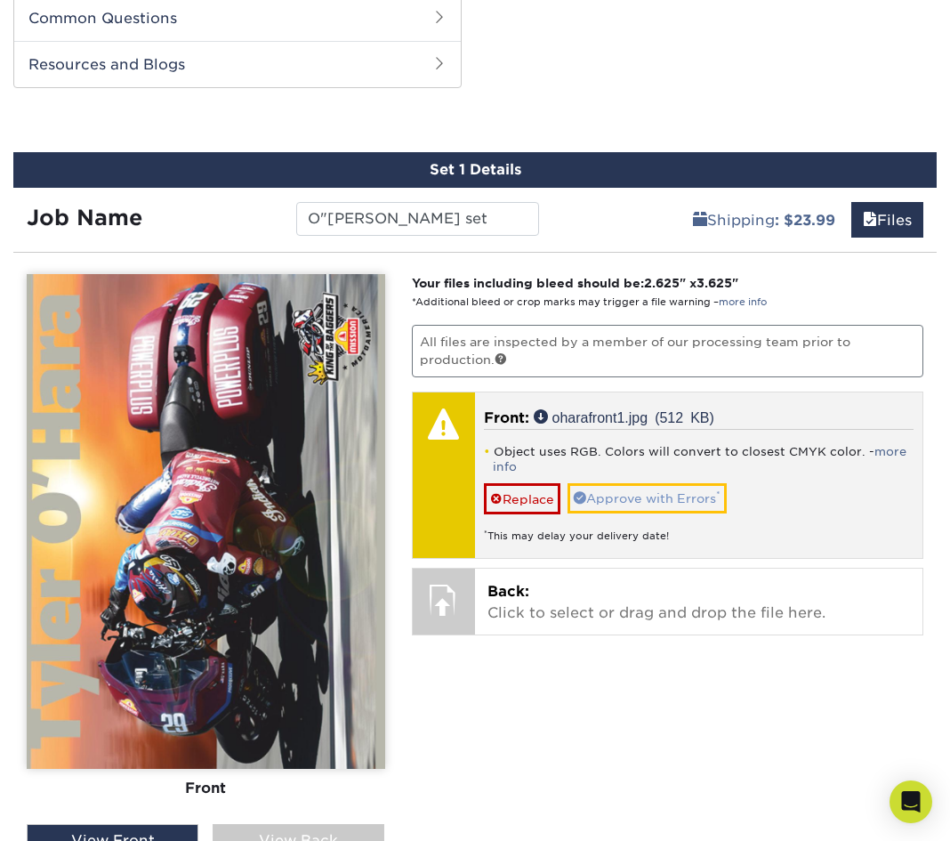
click at [645, 497] on link "Approve with Errors *" at bounding box center [647, 498] width 159 height 30
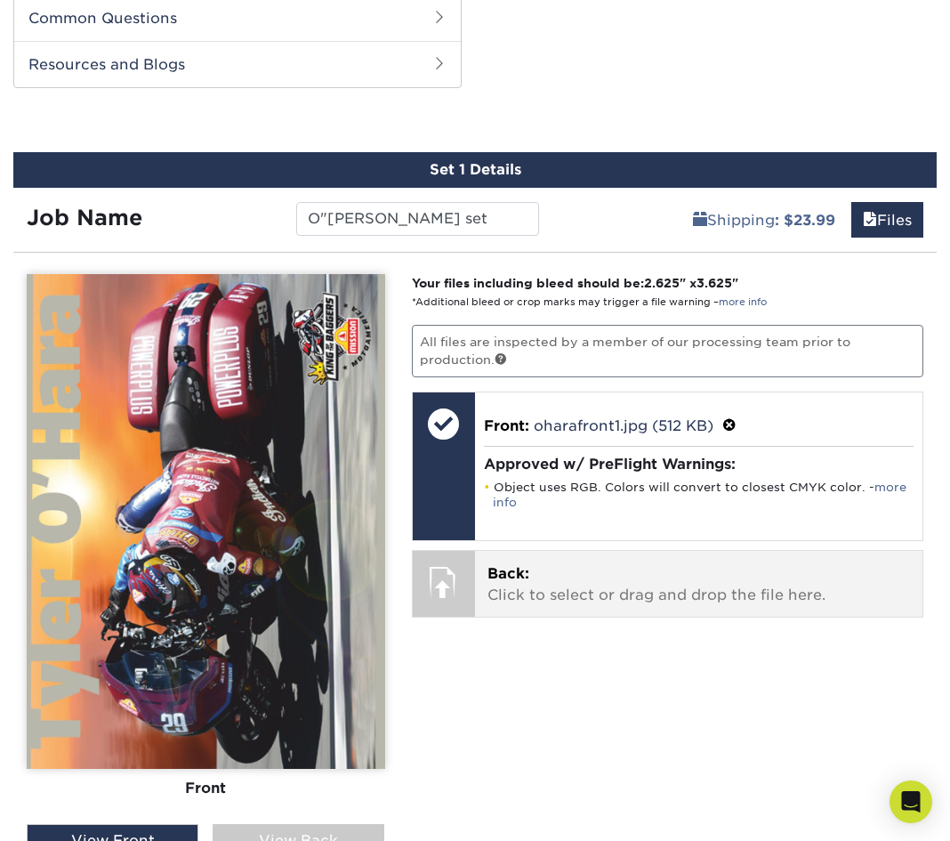
click at [590, 591] on p "Back: Click to select or drag and drop the file here." at bounding box center [700, 584] width 424 height 43
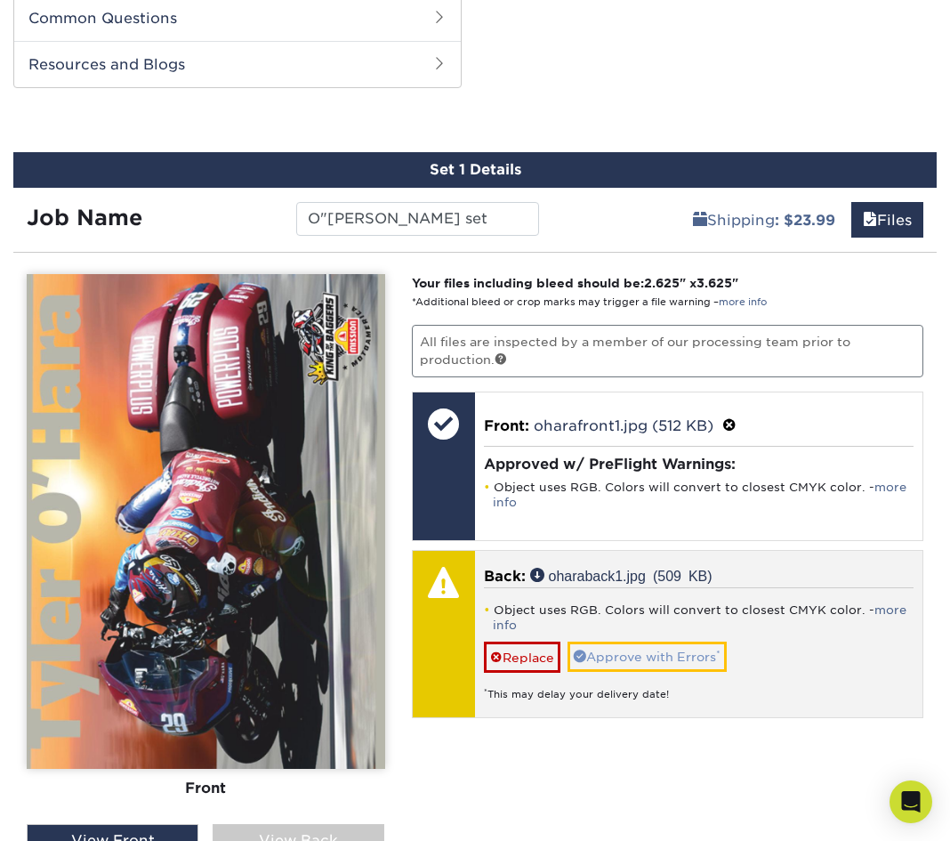
click at [669, 655] on link "Approve with Errors *" at bounding box center [647, 657] width 159 height 30
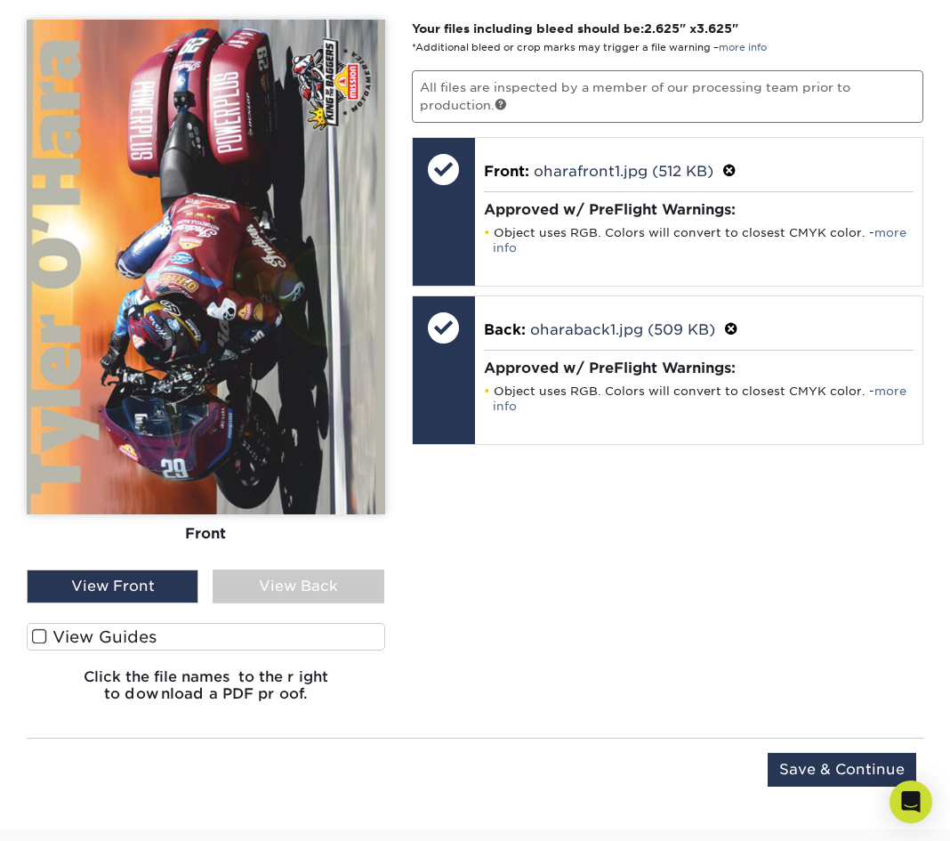
scroll to position [1169, 0]
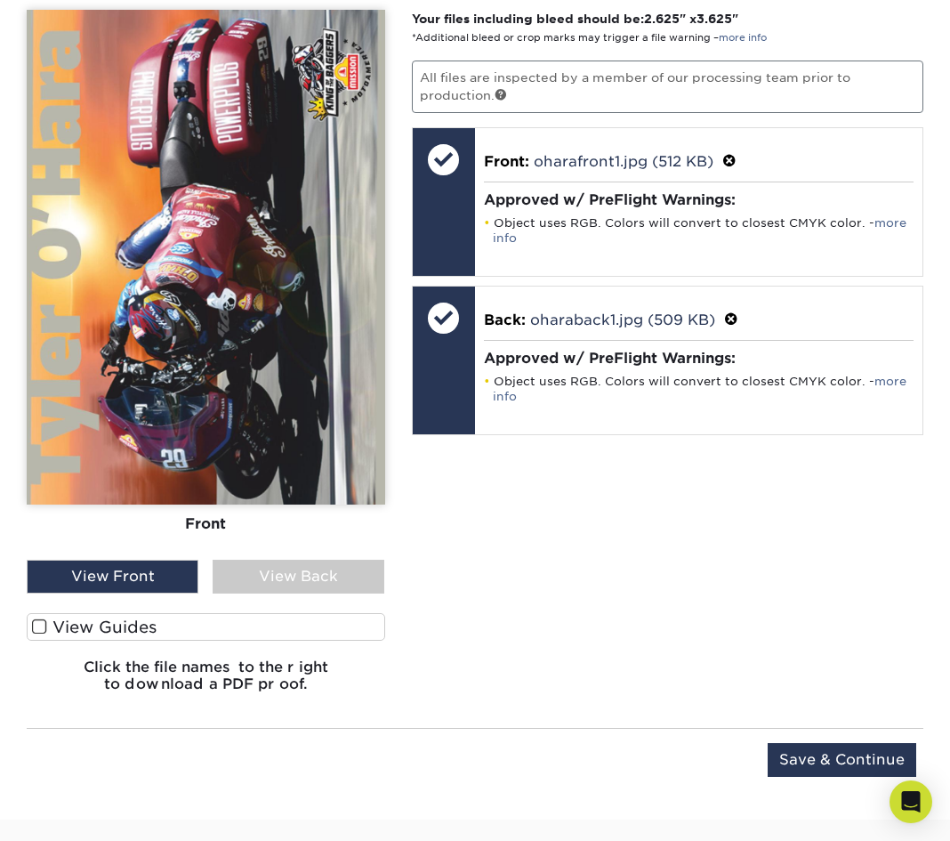
click at [372, 574] on div "View Back" at bounding box center [299, 577] width 172 height 34
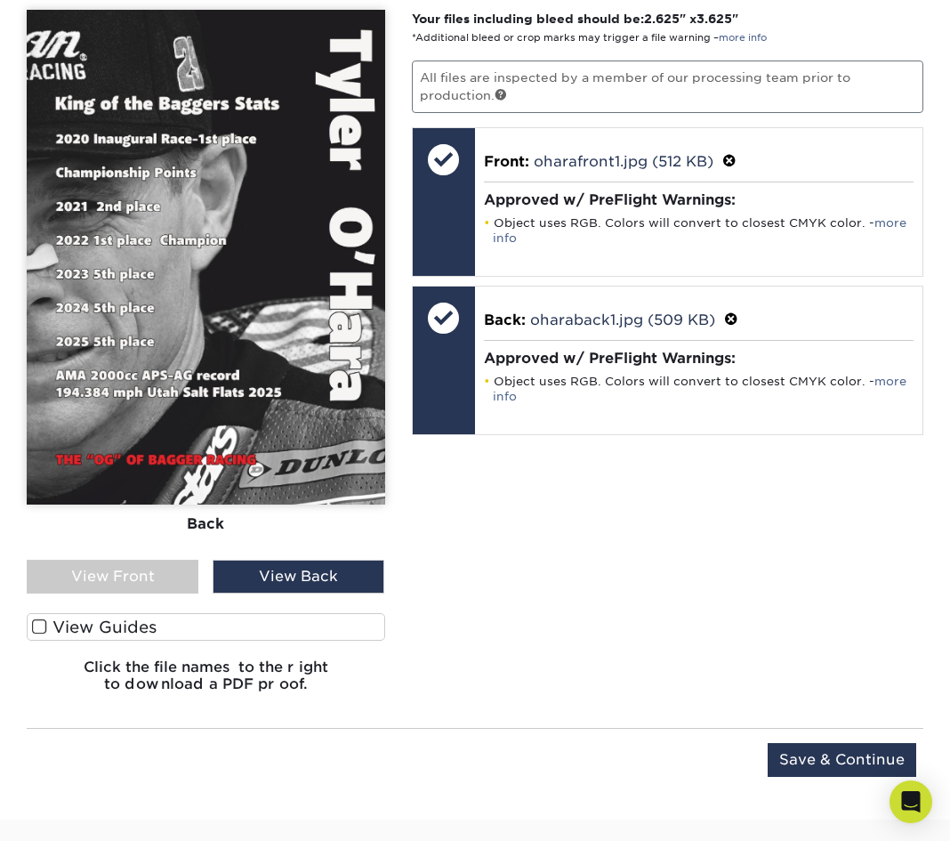
click at [184, 583] on div "View Front" at bounding box center [113, 577] width 172 height 34
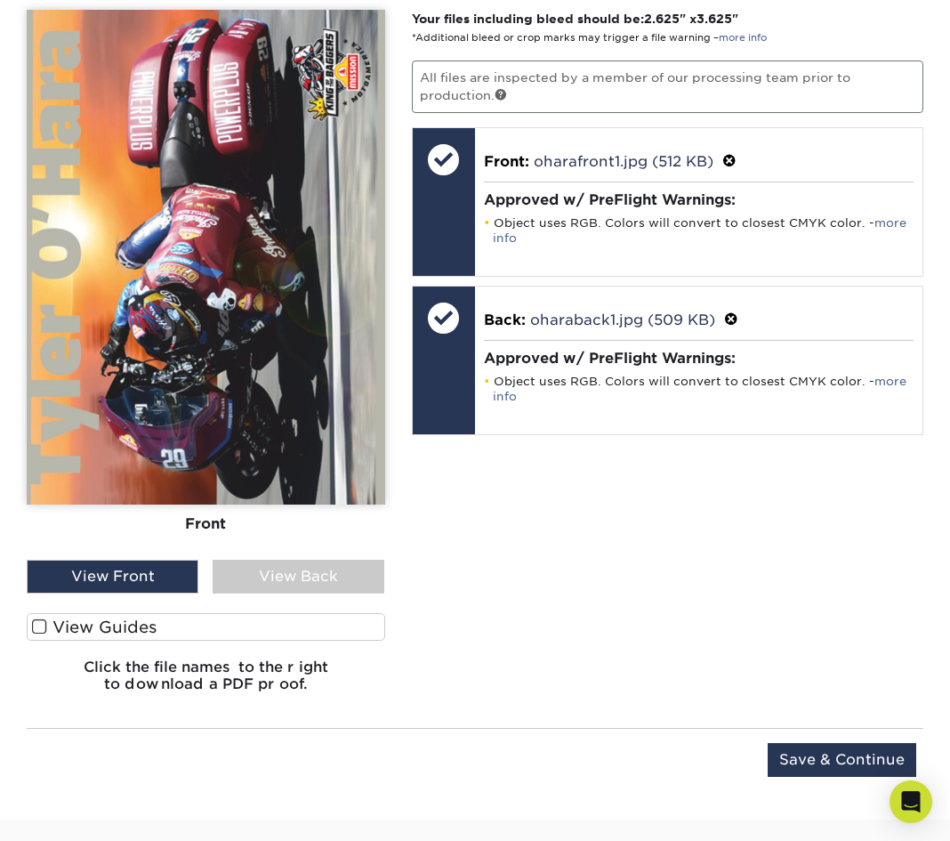
click at [39, 627] on span at bounding box center [39, 626] width 15 height 17
click at [0, 0] on input "View Guides" at bounding box center [0, 0] width 0 height 0
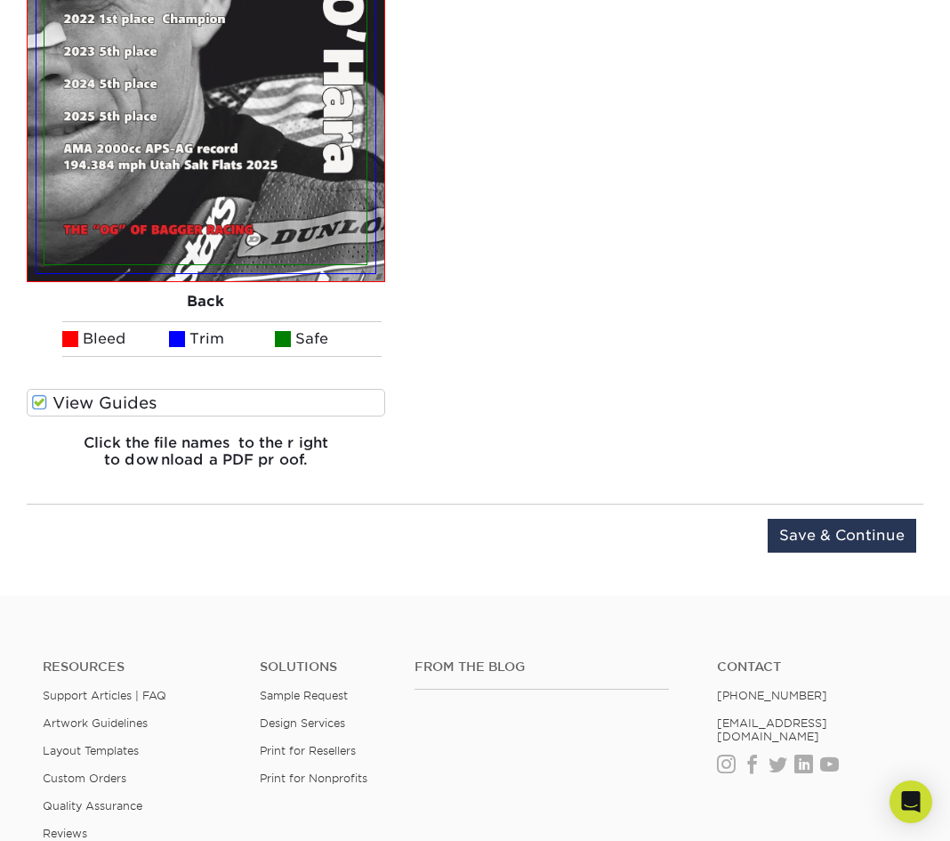
scroll to position [1925, 0]
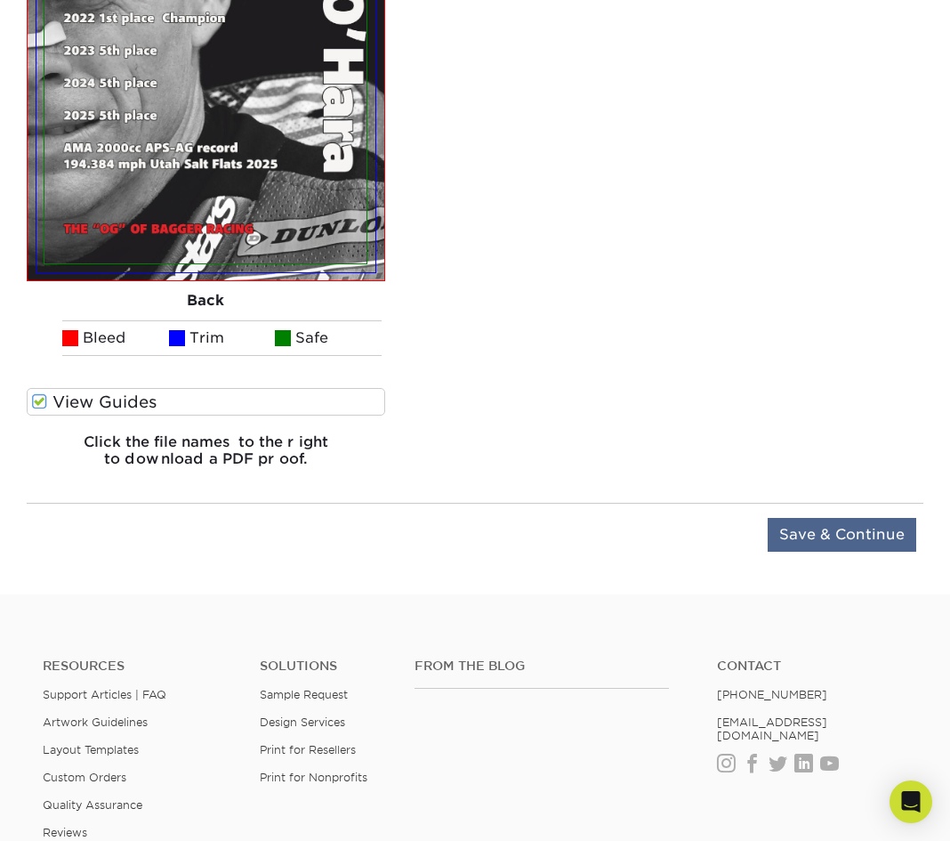
click at [818, 535] on input "Save & Continue" at bounding box center [842, 535] width 149 height 34
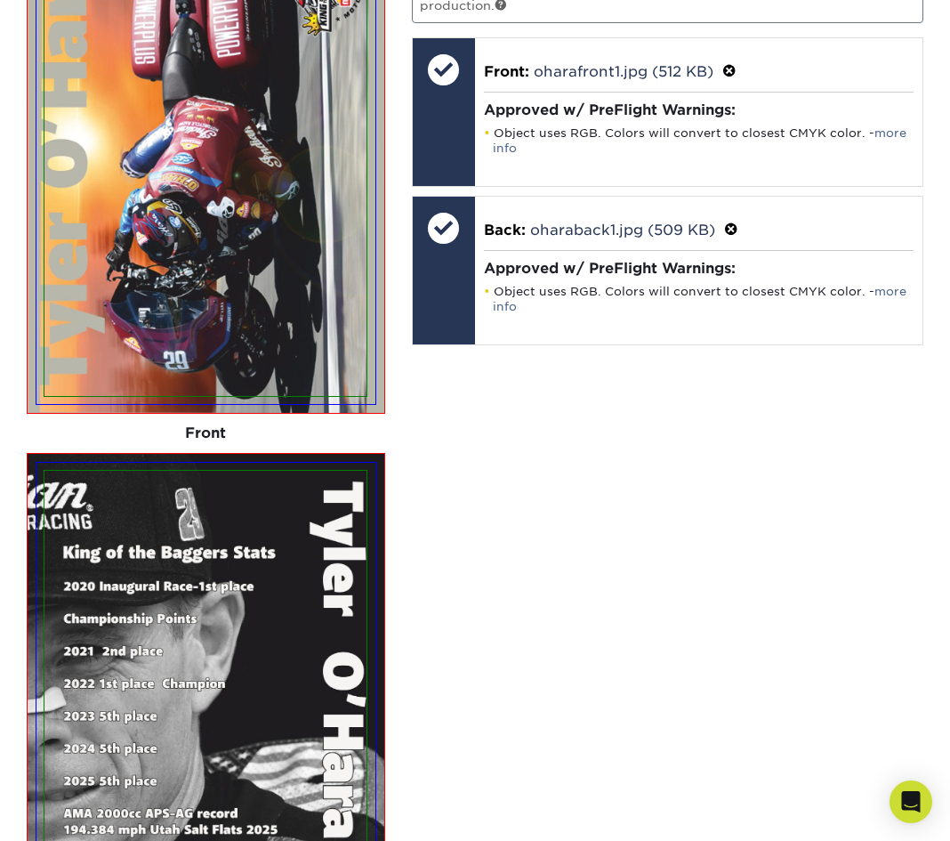
scroll to position [1161, 0]
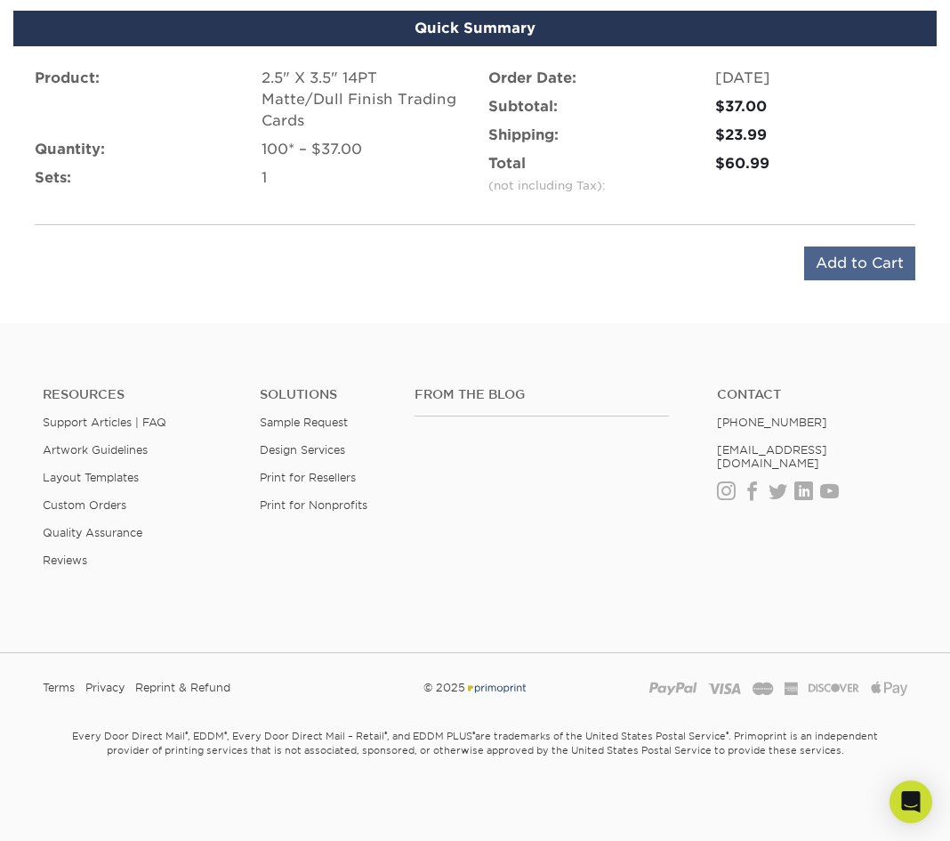
click at [852, 263] on input "Add to Cart" at bounding box center [859, 263] width 111 height 34
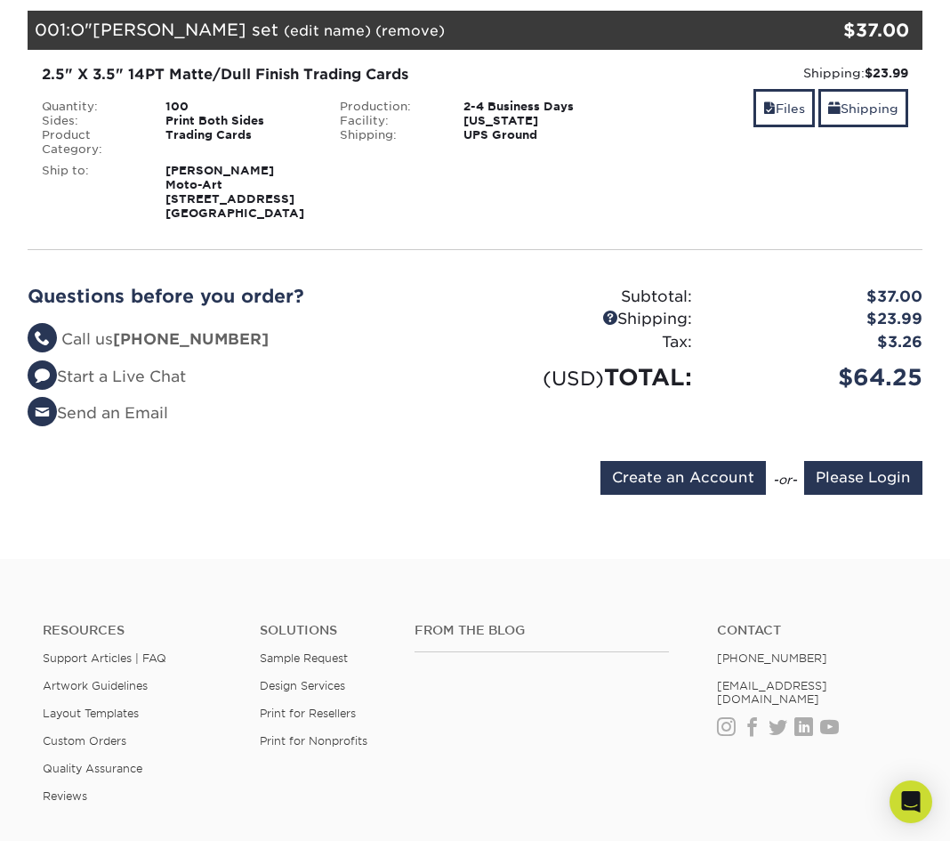
scroll to position [274, 0]
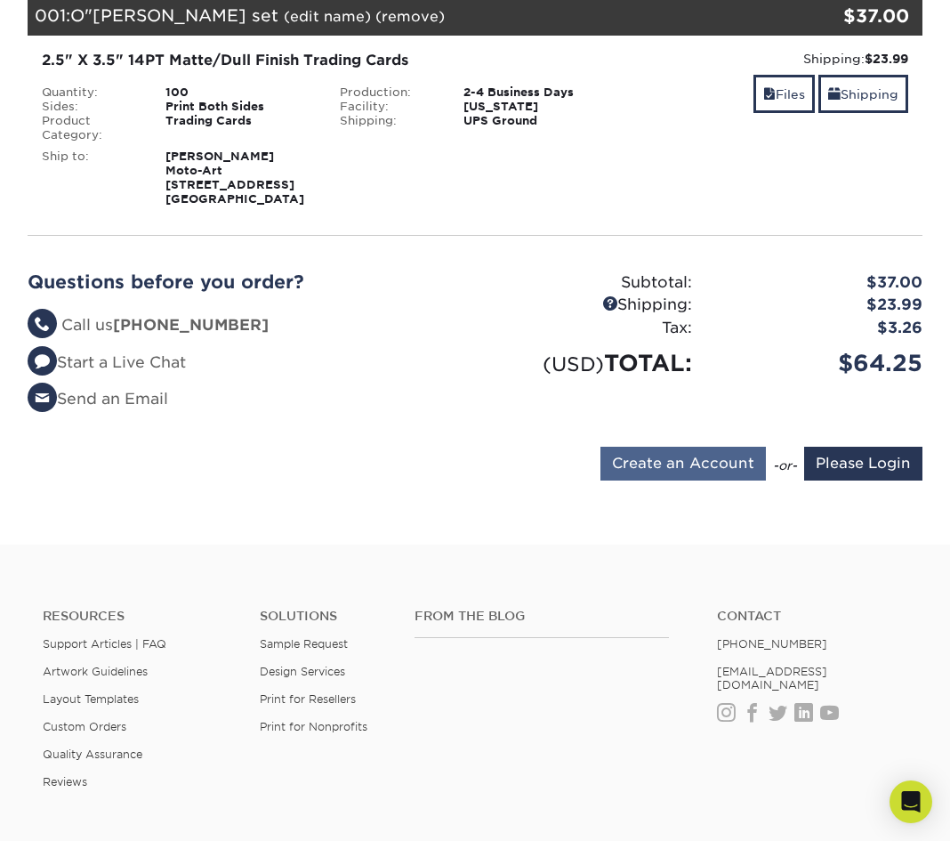
click at [740, 462] on input "Create an Account" at bounding box center [684, 464] width 166 height 34
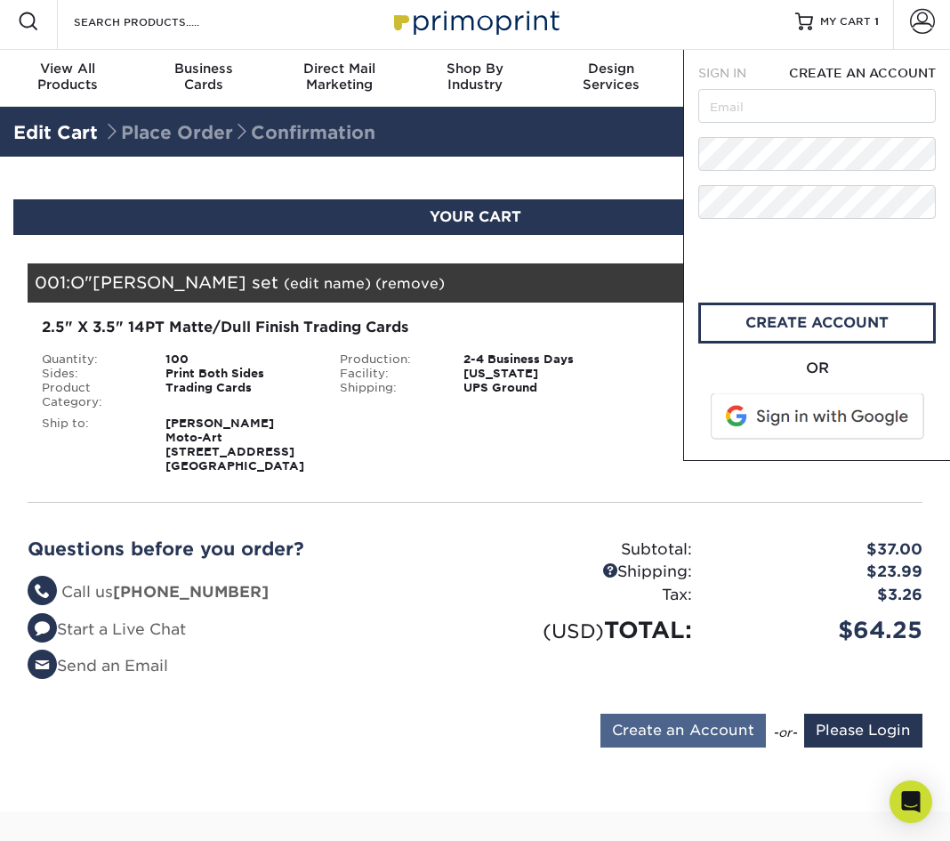
scroll to position [0, 0]
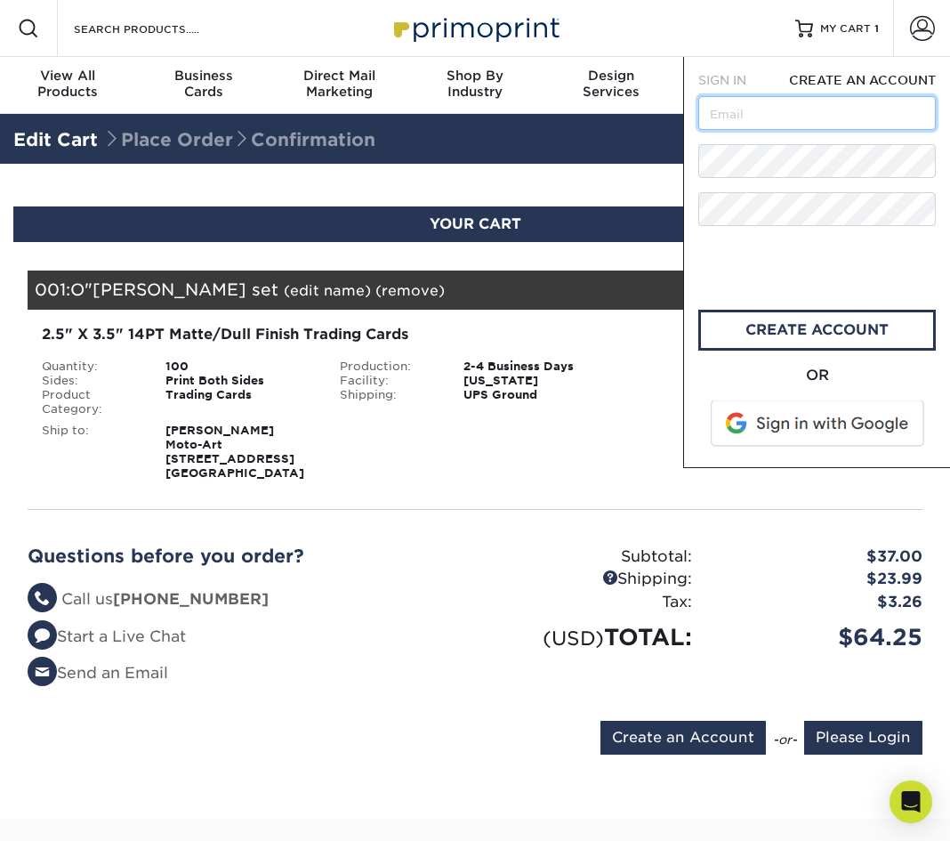
click at [757, 117] on input "text" at bounding box center [818, 113] width 238 height 34
type input "fotografer43@aol.com"
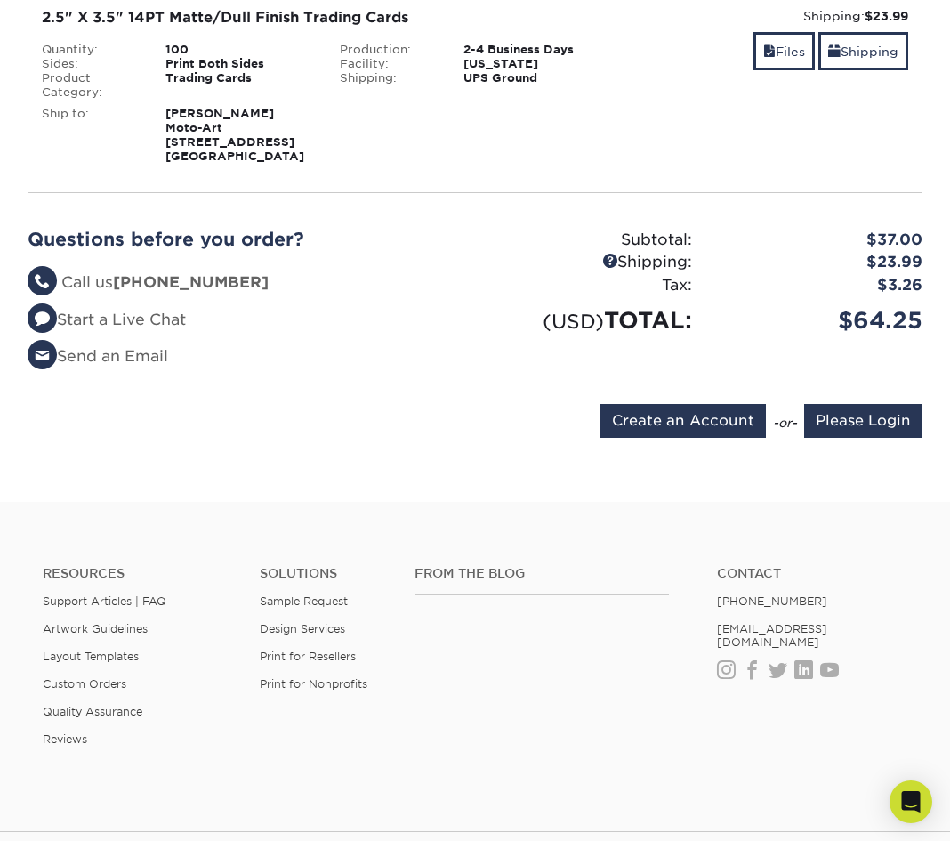
scroll to position [319, 0]
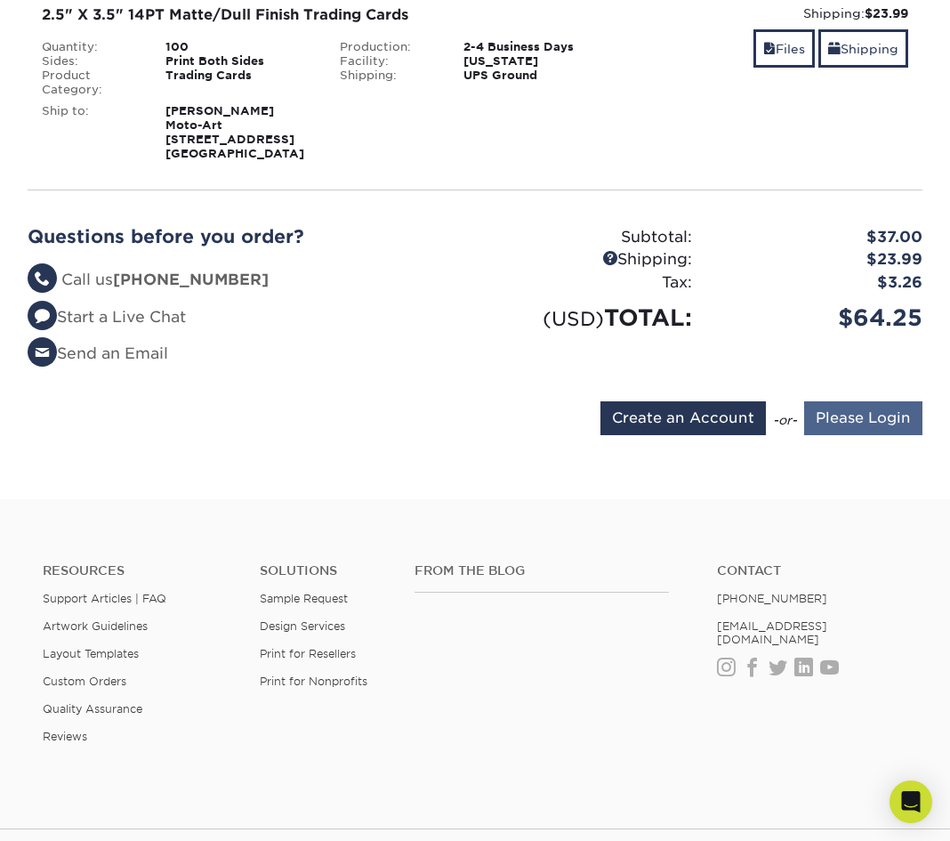
click at [863, 411] on input "Please Login" at bounding box center [863, 418] width 118 height 34
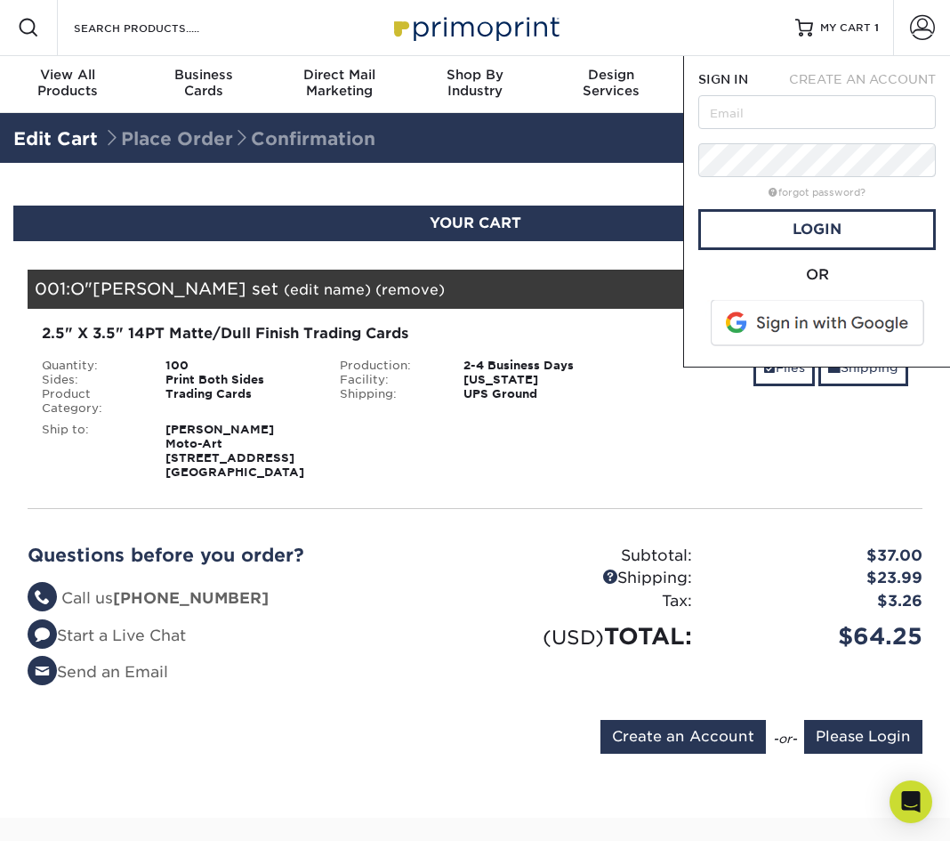
scroll to position [0, 0]
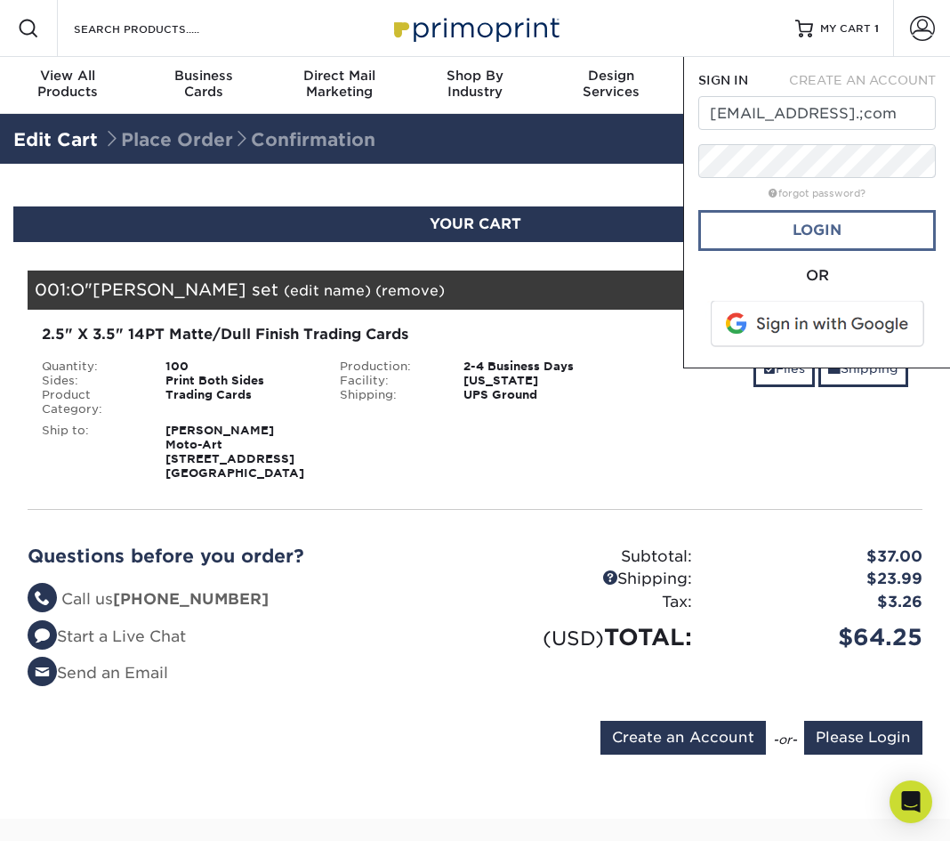
click at [747, 222] on link "Login" at bounding box center [818, 230] width 238 height 41
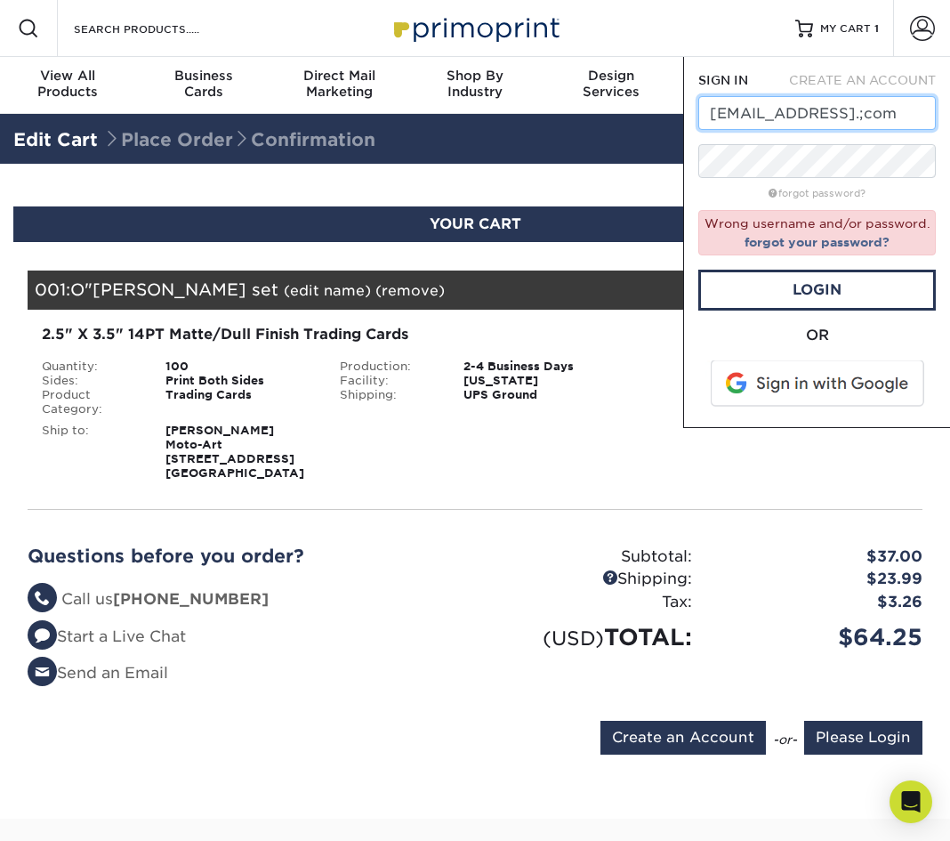
click at [894, 116] on input "fotografer43@aol.;com" at bounding box center [818, 113] width 238 height 34
type input "fotografer43@aol.com"
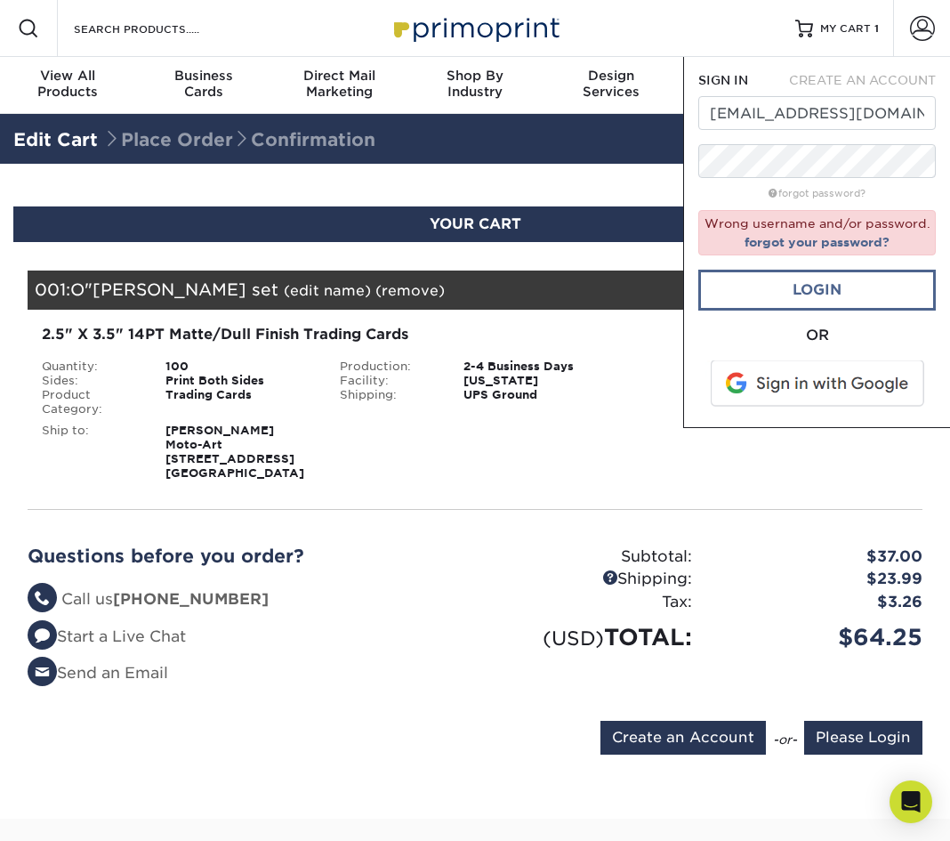
click at [860, 284] on link "Login" at bounding box center [818, 290] width 238 height 41
click at [818, 286] on link "Login" at bounding box center [818, 290] width 238 height 41
click at [804, 242] on link "forgot your password?" at bounding box center [817, 242] width 145 height 14
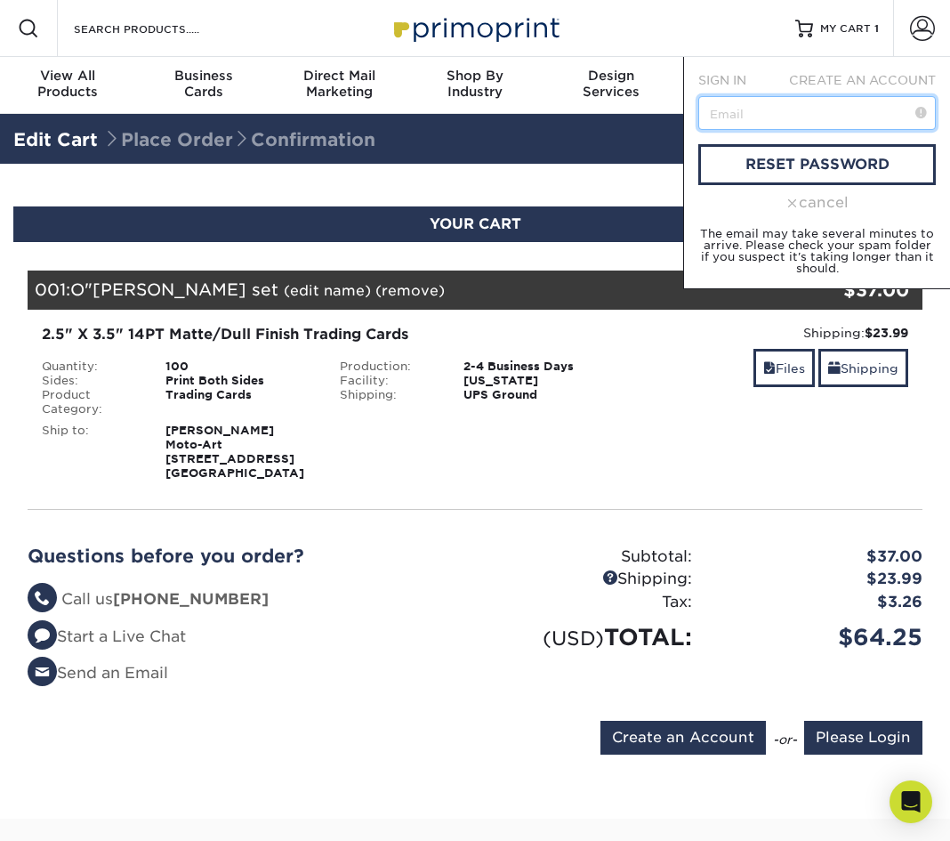
click at [793, 113] on input "text" at bounding box center [818, 113] width 238 height 34
type input "fotografer43@aol.com"
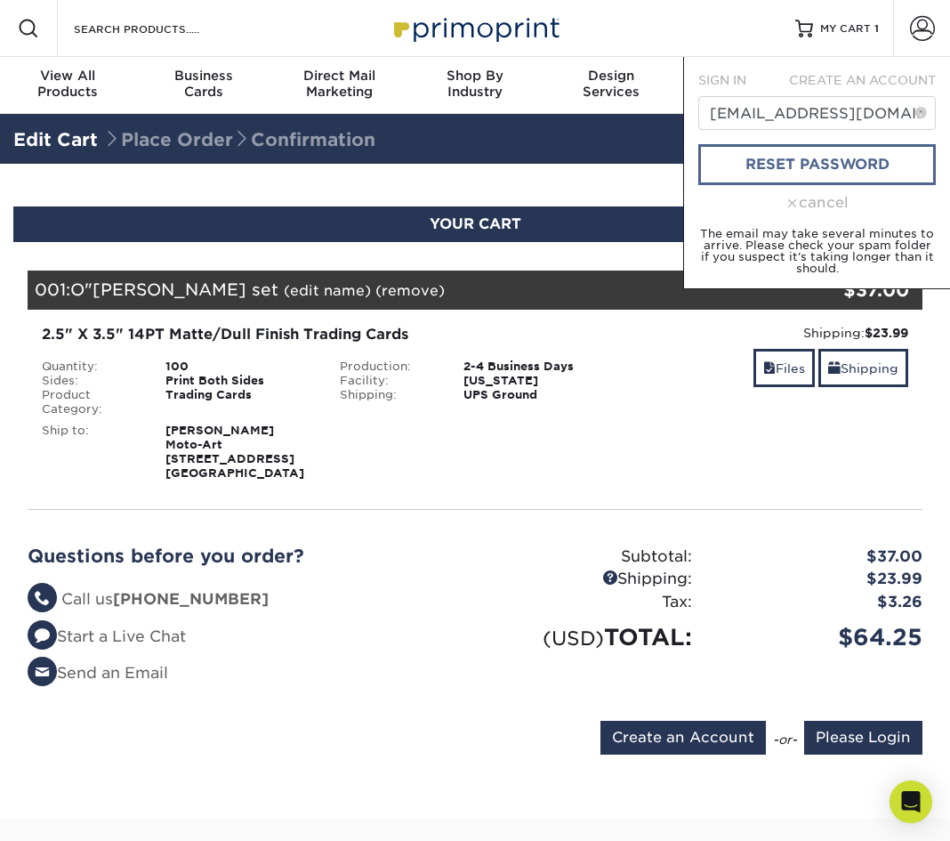
click at [789, 162] on link "reset password" at bounding box center [818, 164] width 238 height 41
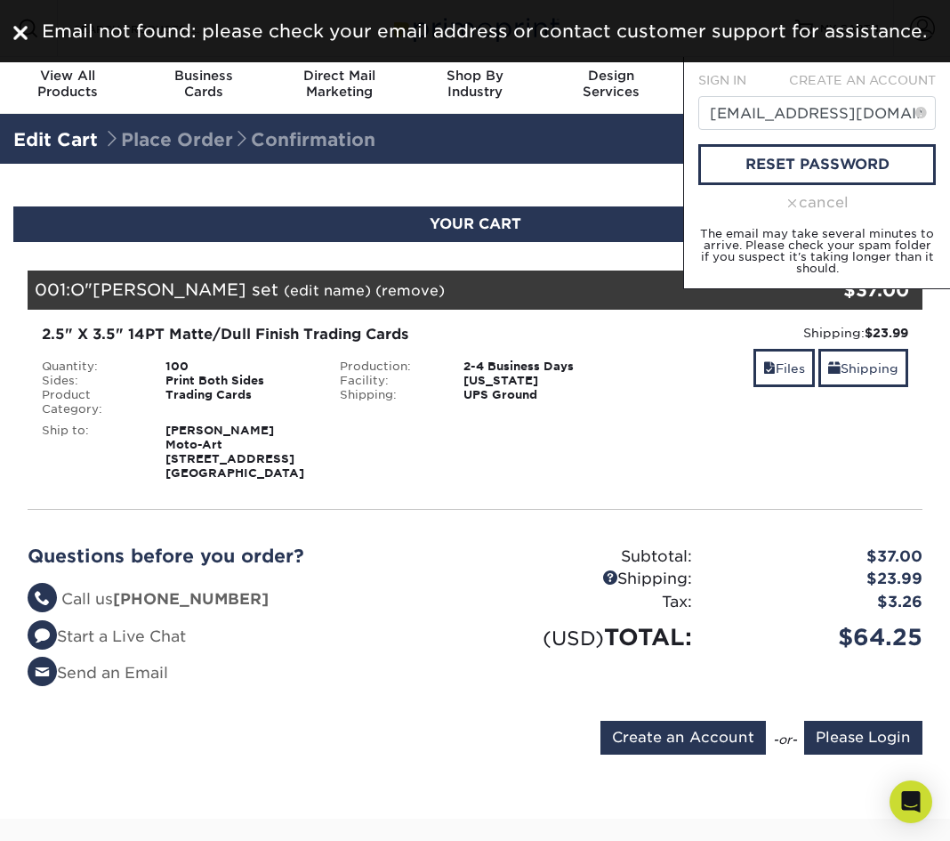
click at [691, 392] on div "Shipping: $23.99 Discount: - $0.00 Files Shipping" at bounding box center [773, 402] width 298 height 157
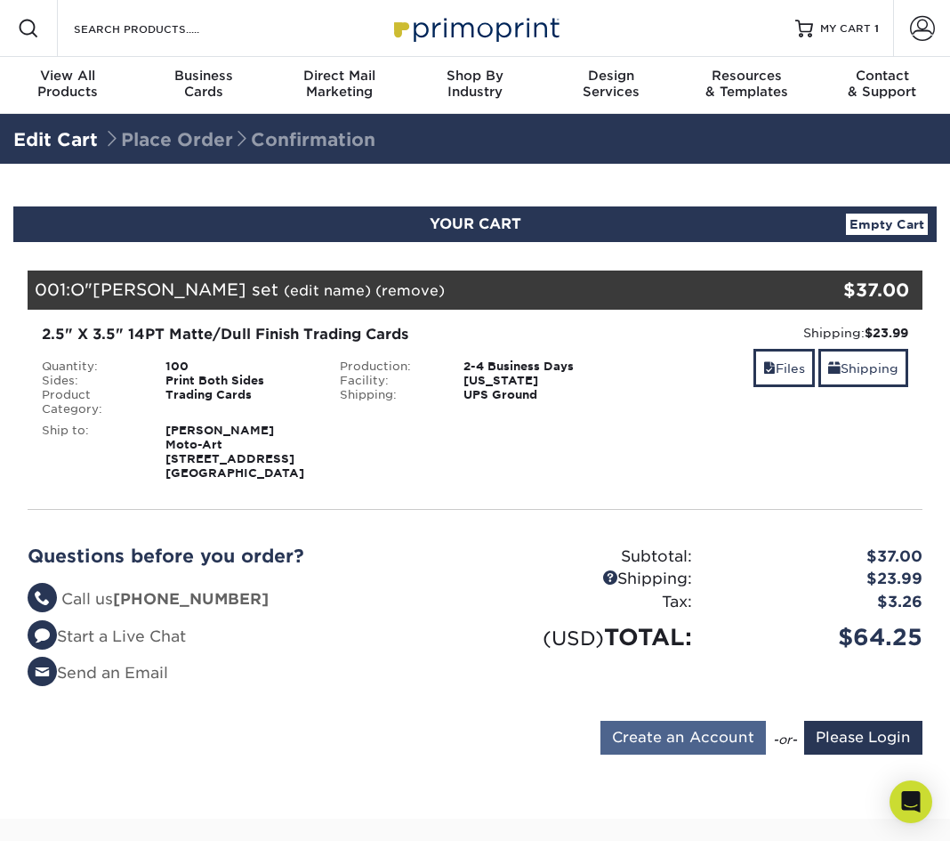
click at [722, 732] on input "Create an Account" at bounding box center [684, 738] width 166 height 34
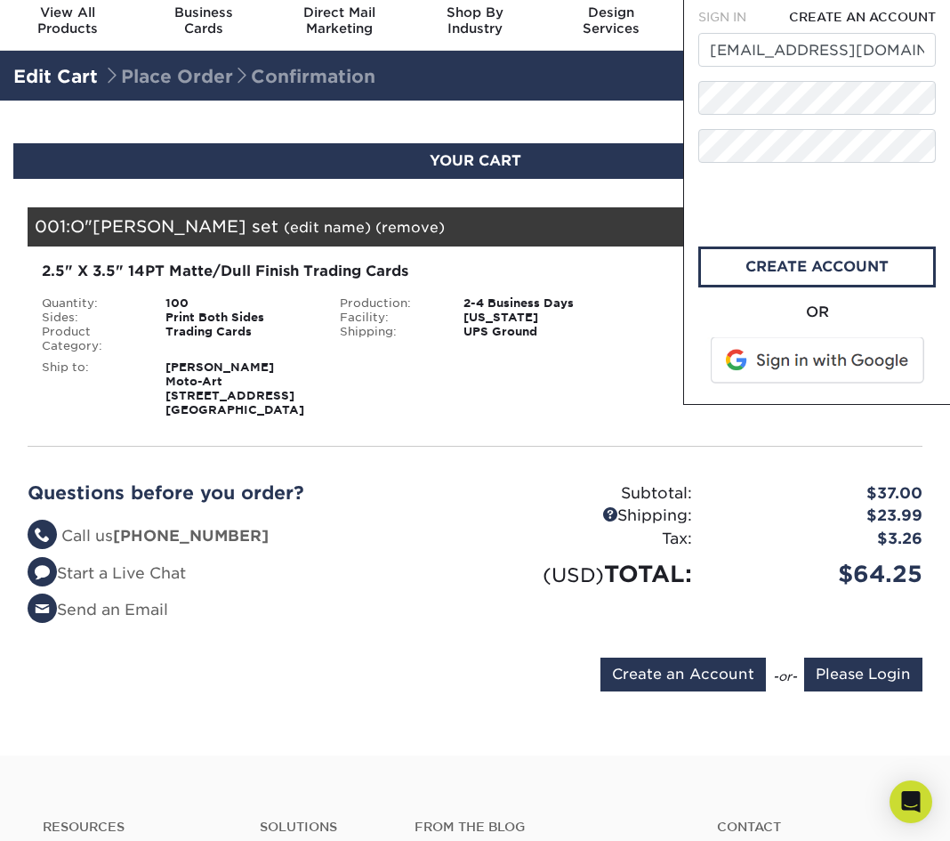
scroll to position [85, 0]
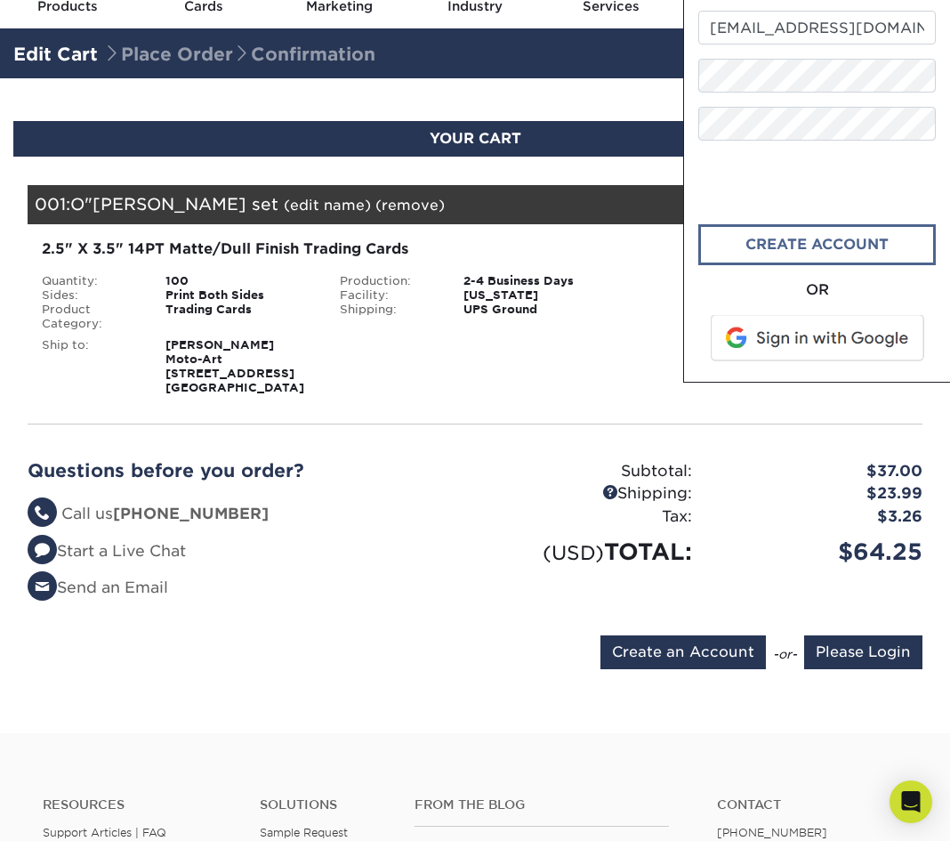
click at [791, 254] on link "create account" at bounding box center [818, 244] width 238 height 41
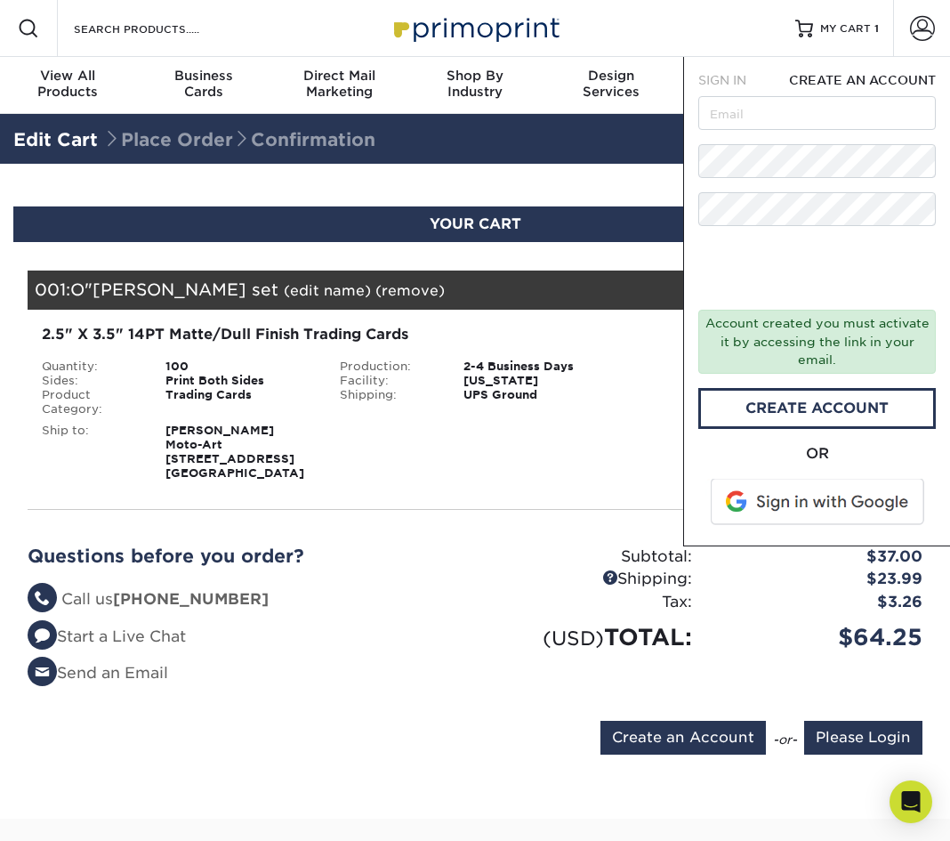
scroll to position [0, 0]
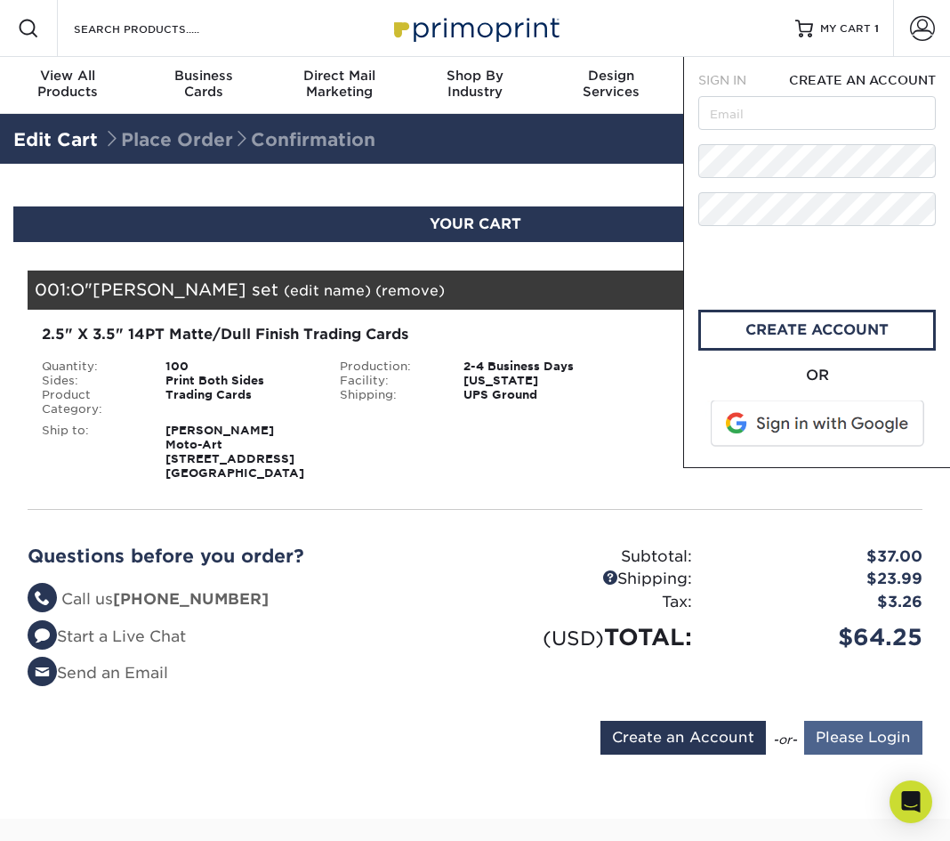
click at [865, 731] on input "Please Login" at bounding box center [863, 738] width 118 height 34
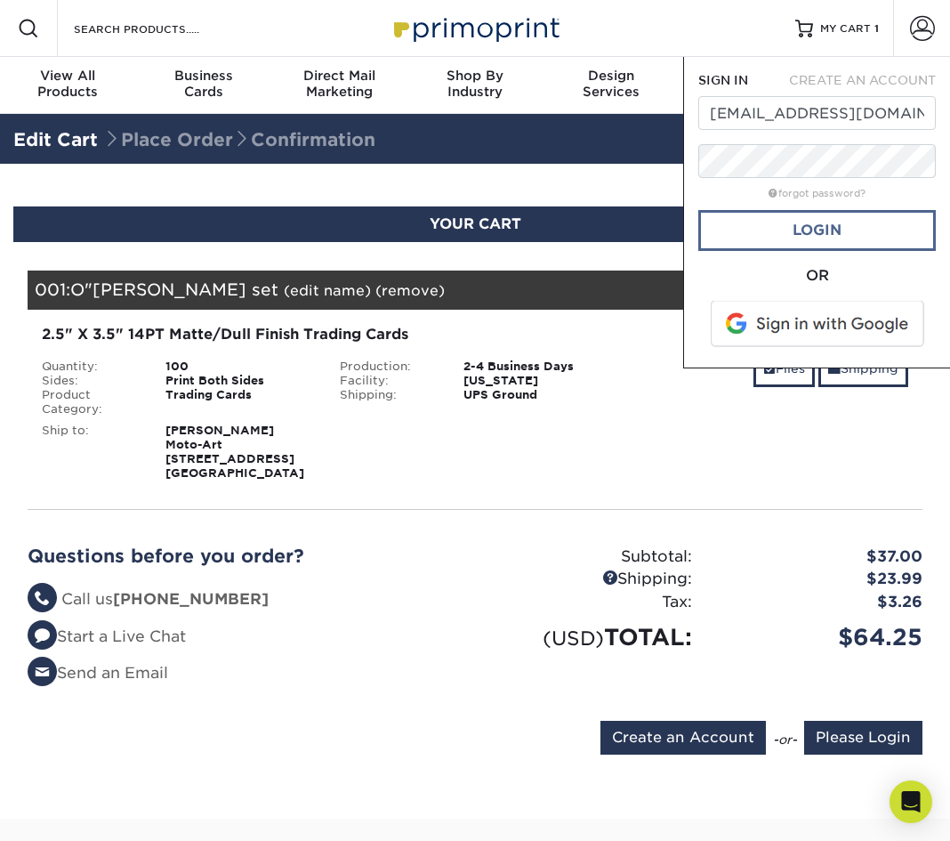
click at [814, 229] on link "Login" at bounding box center [818, 230] width 238 height 41
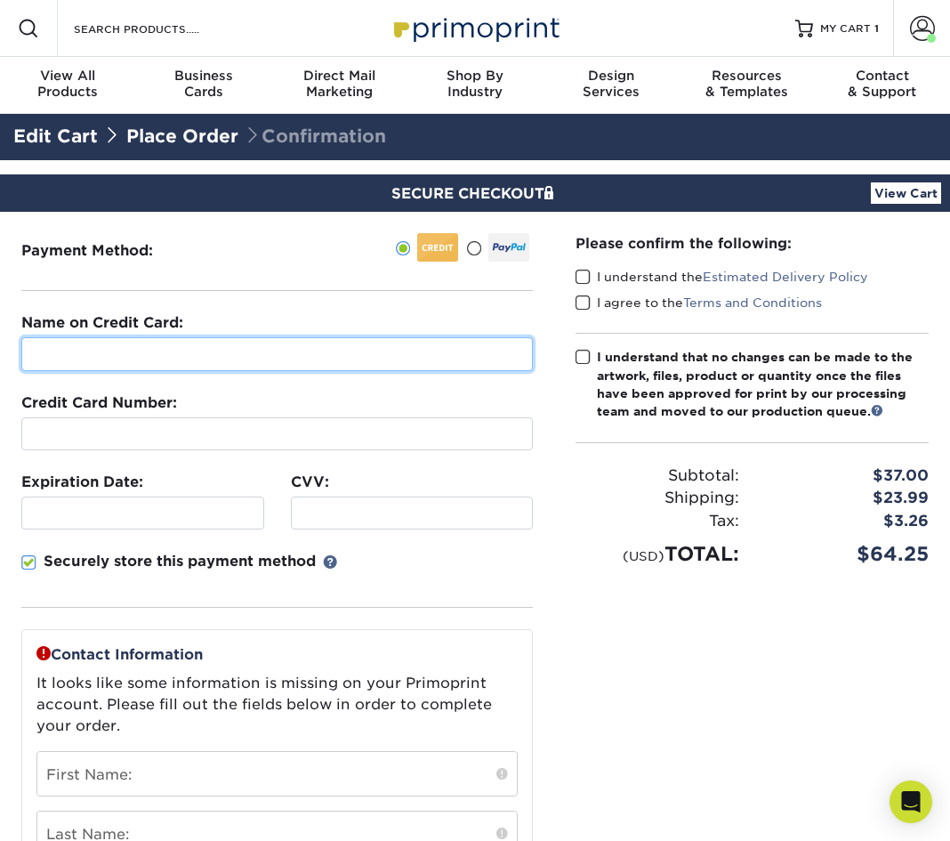
click at [312, 358] on input "text" at bounding box center [277, 354] width 512 height 34
type input "[PERSON_NAME]"
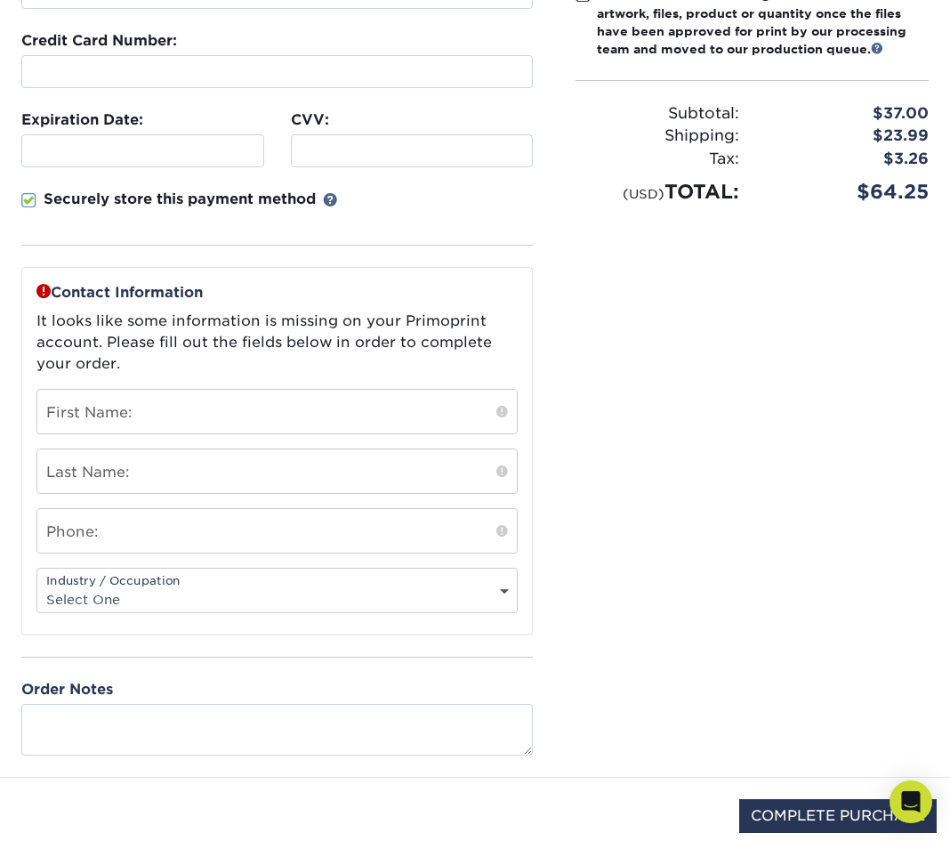
scroll to position [364, 0]
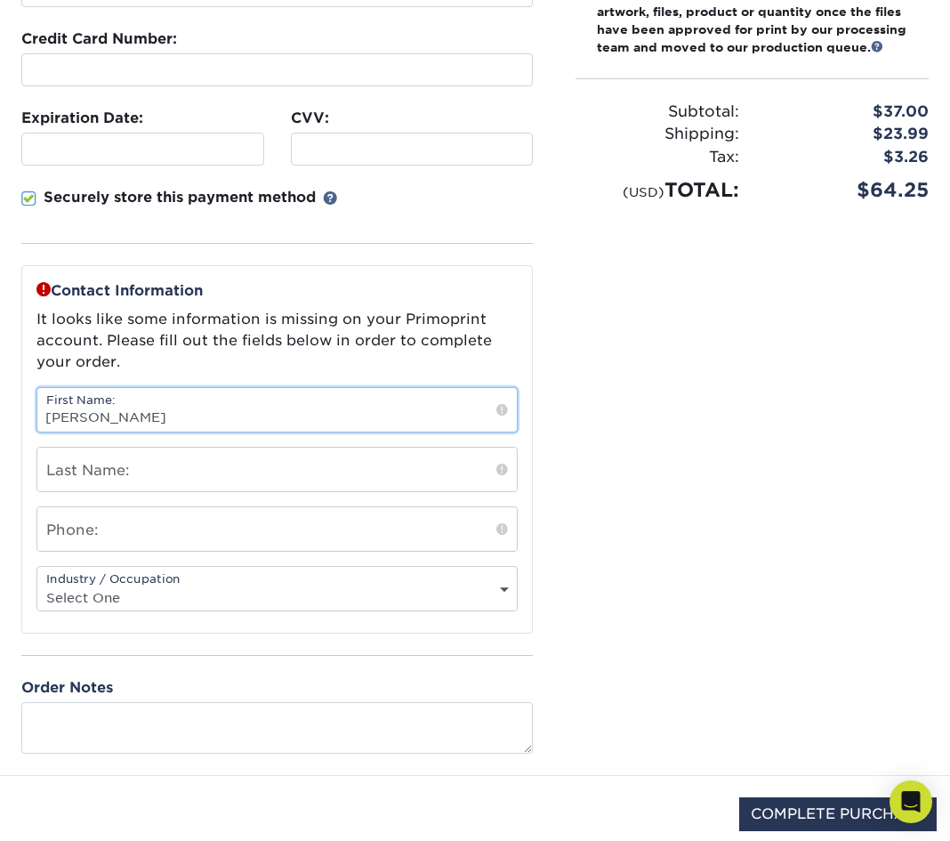
type input "[PERSON_NAME]"
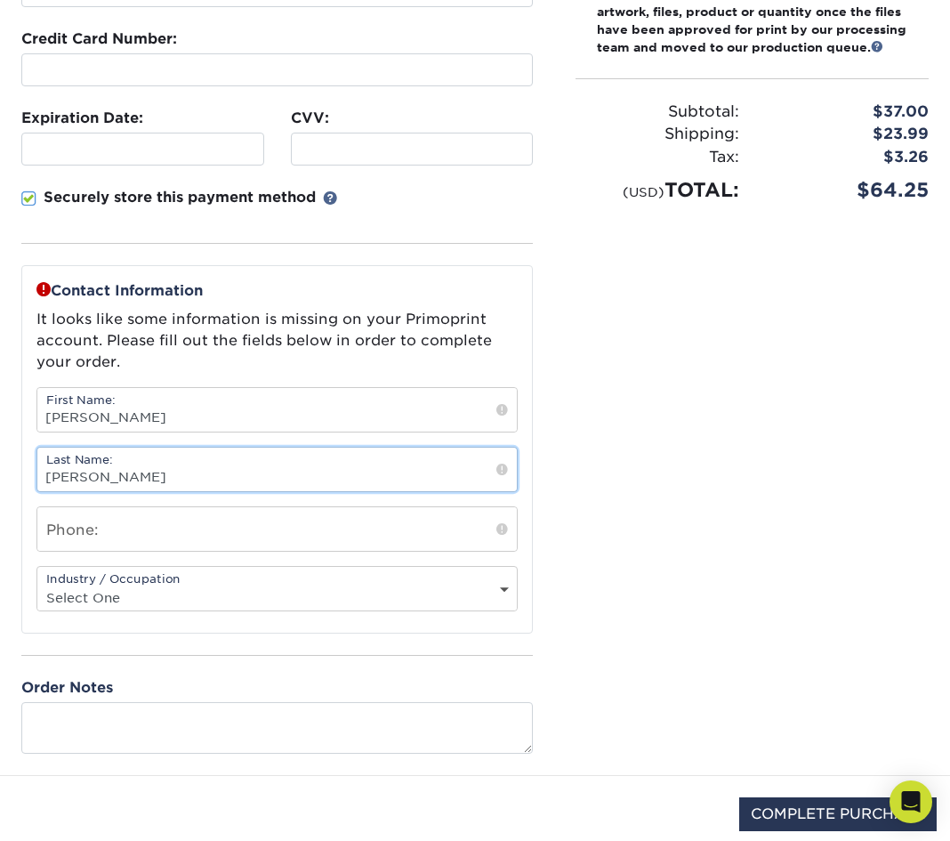
type input "[PERSON_NAME]"
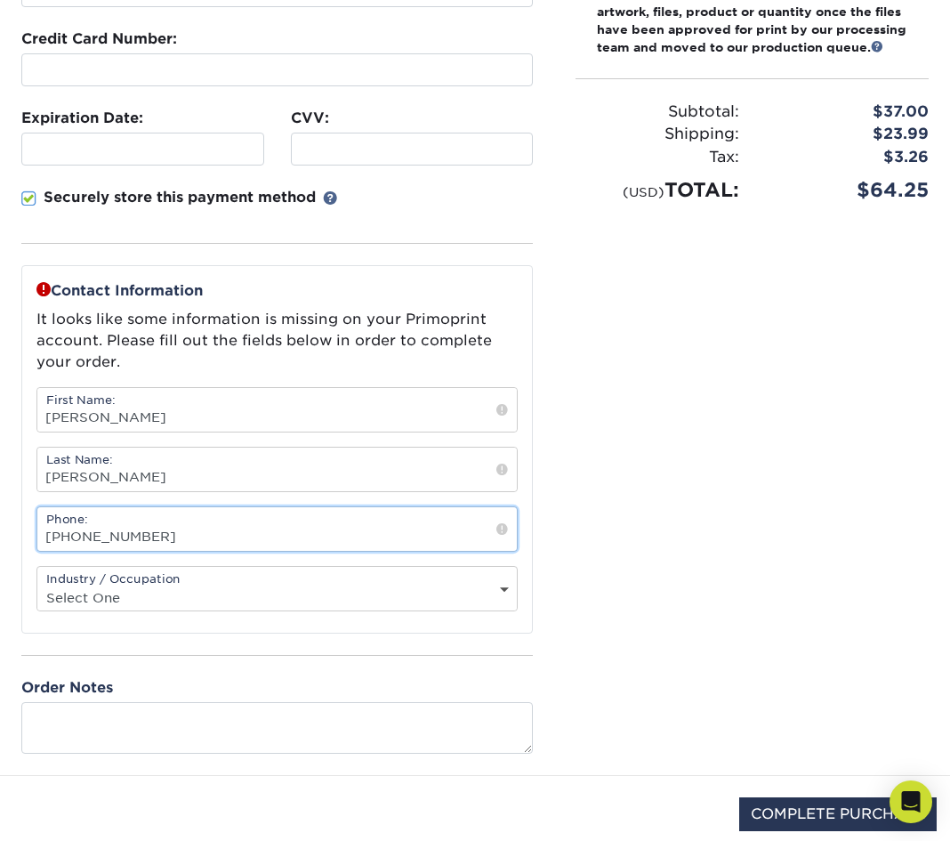
type input "[PHONE_NUMBER]"
select select "11"
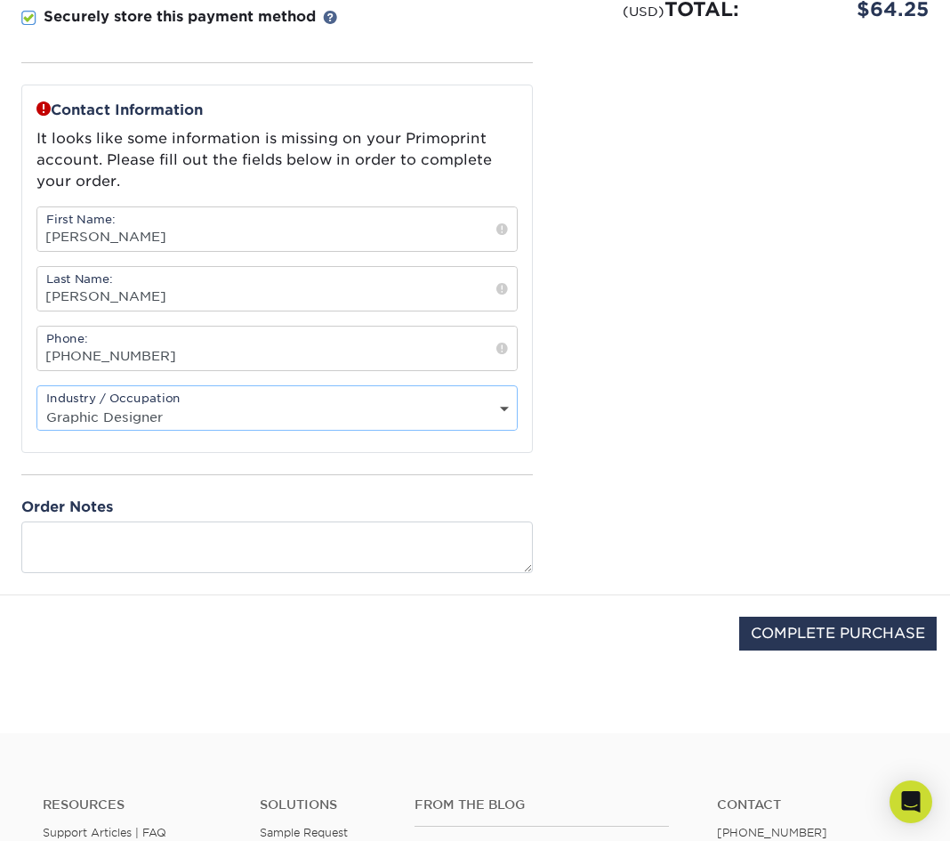
scroll to position [552, 0]
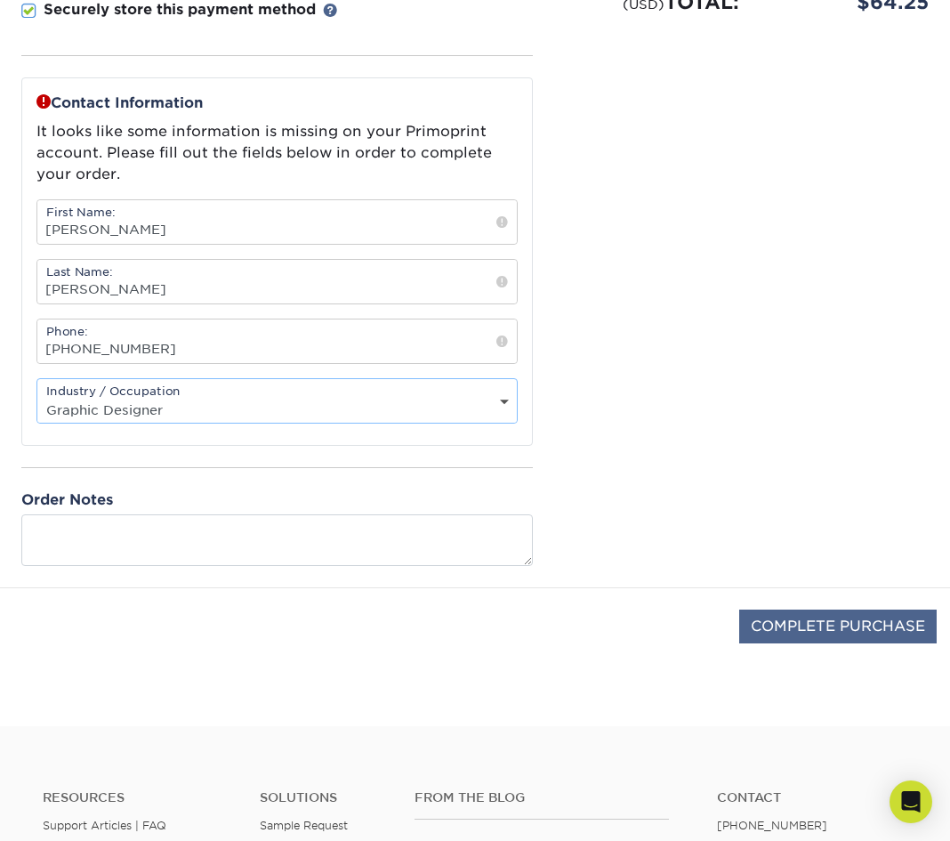
click at [753, 626] on input "COMPLETE PURCHASE" at bounding box center [838, 627] width 198 height 34
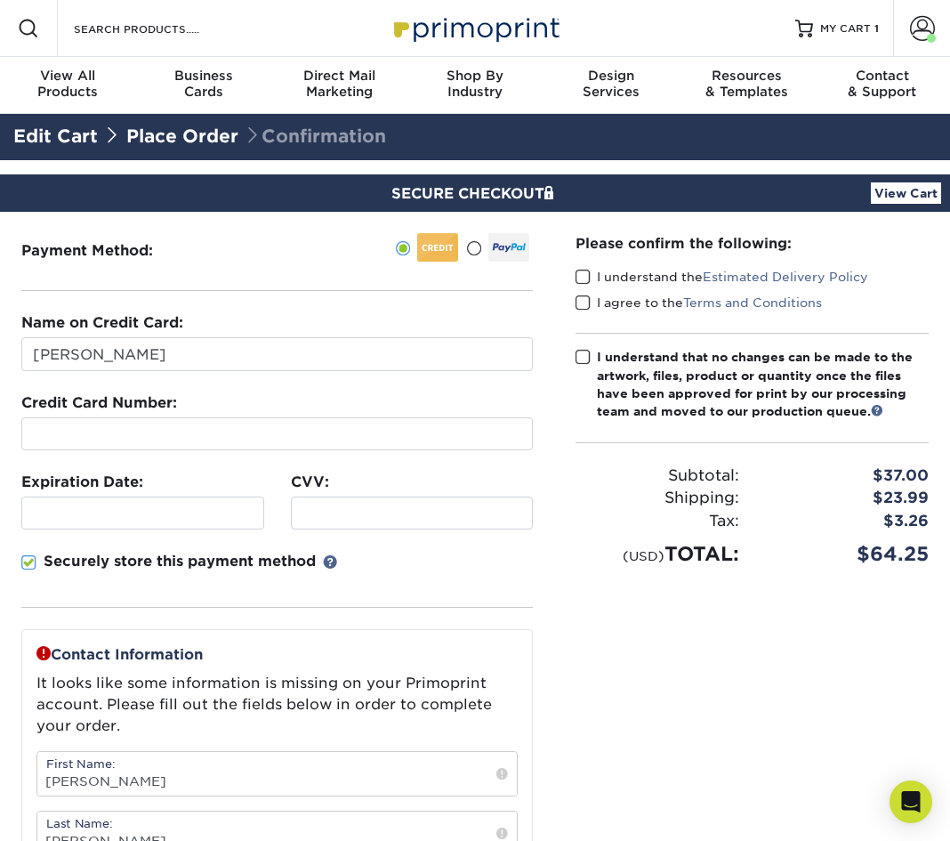
scroll to position [0, 0]
click at [581, 271] on span at bounding box center [583, 277] width 15 height 17
click at [0, 0] on input "I understand the Estimated Delivery Policy" at bounding box center [0, 0] width 0 height 0
click at [584, 296] on span at bounding box center [583, 303] width 15 height 17
click at [0, 0] on input "I agree to the Terms and Conditions" at bounding box center [0, 0] width 0 height 0
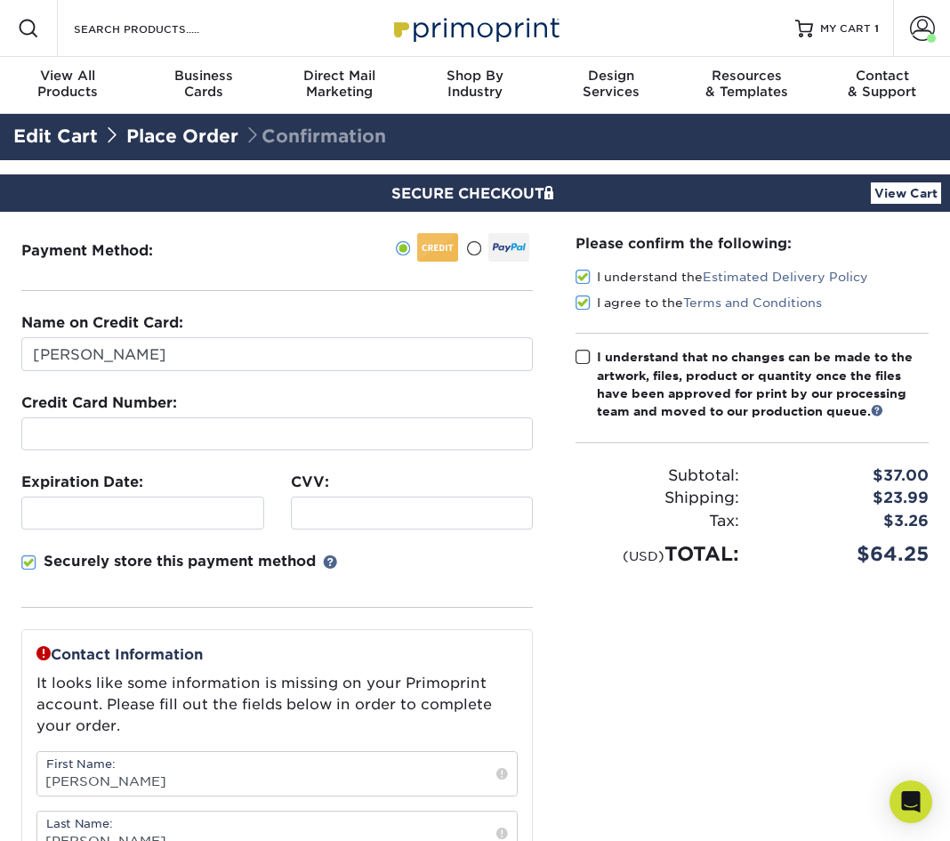
click at [583, 354] on span at bounding box center [583, 357] width 15 height 17
click at [0, 0] on input "I understand that no changes can be made to the artwork, files, product or quan…" at bounding box center [0, 0] width 0 height 0
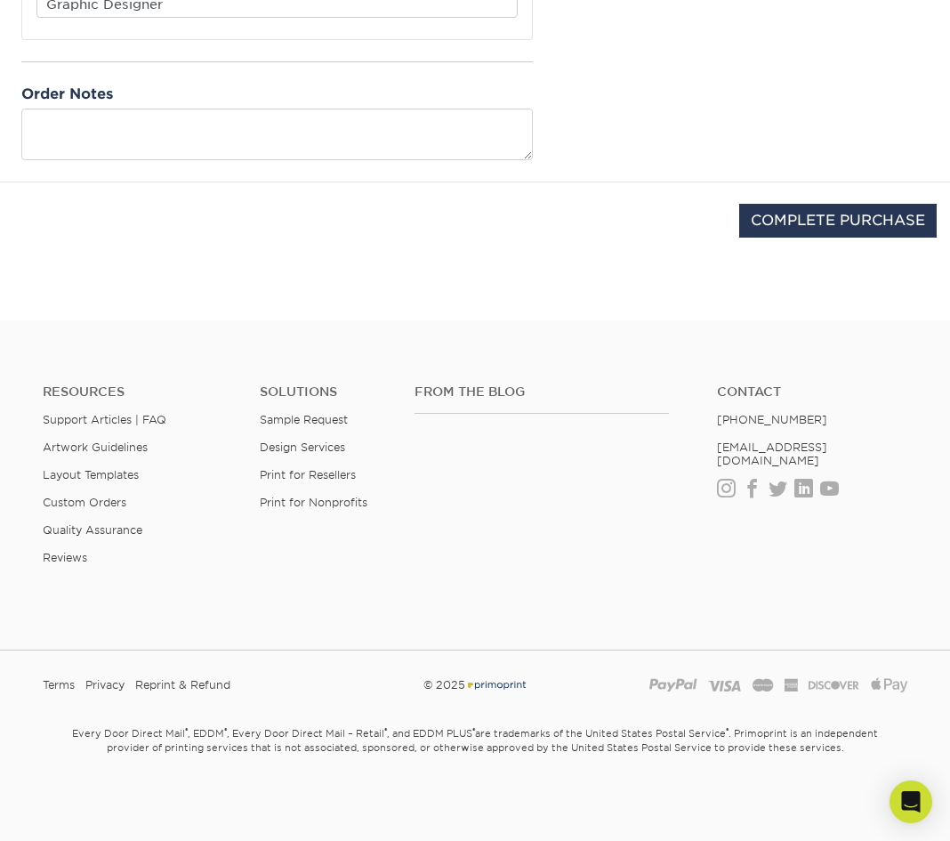
scroll to position [957, 0]
click at [820, 222] on input "COMPLETE PURCHASE" at bounding box center [838, 222] width 198 height 34
type input "PROCESSING, PLEASE WAIT..."
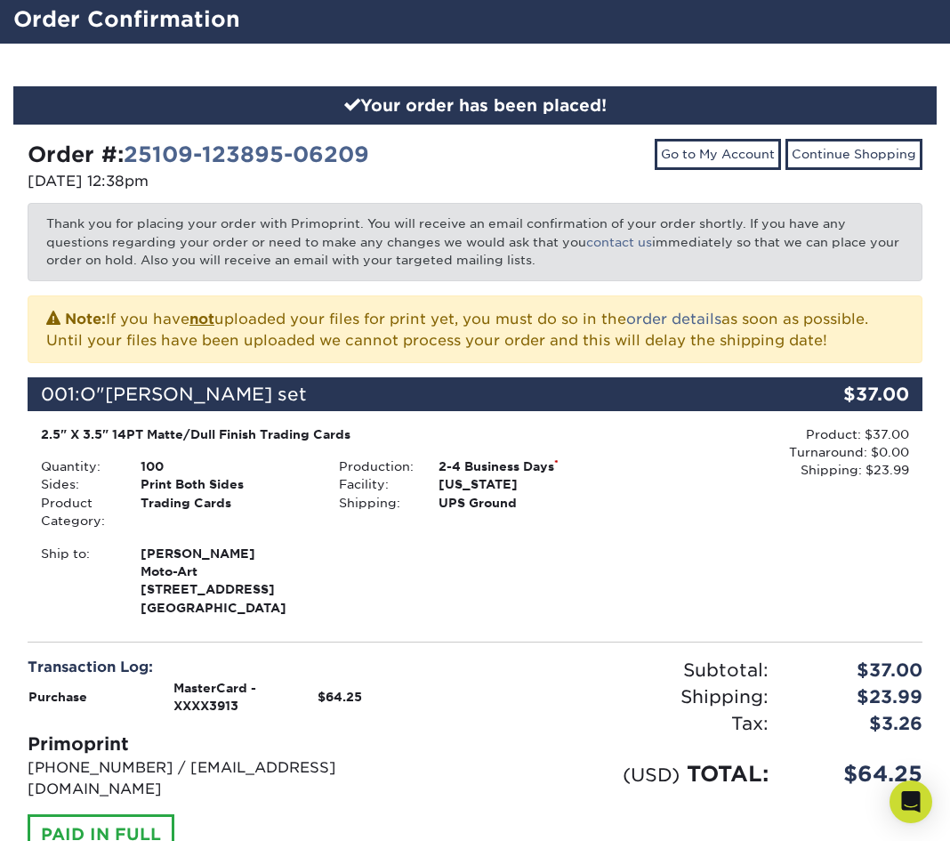
scroll to position [121, 0]
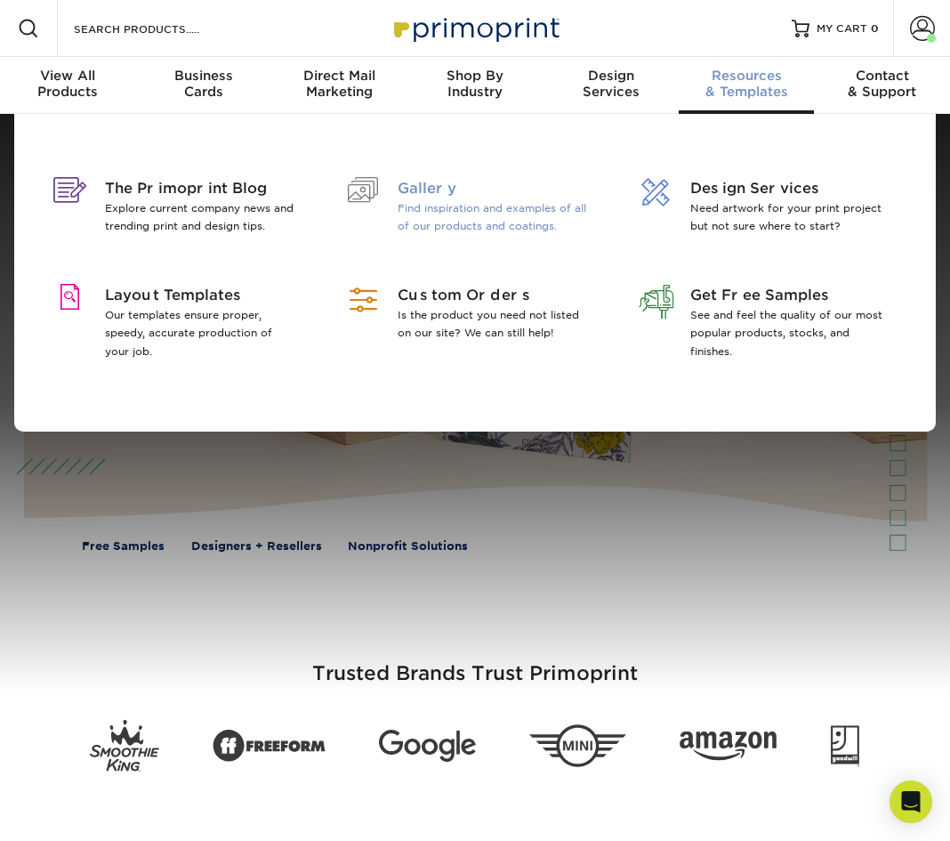
click at [432, 189] on span "Gallery" at bounding box center [495, 188] width 194 height 21
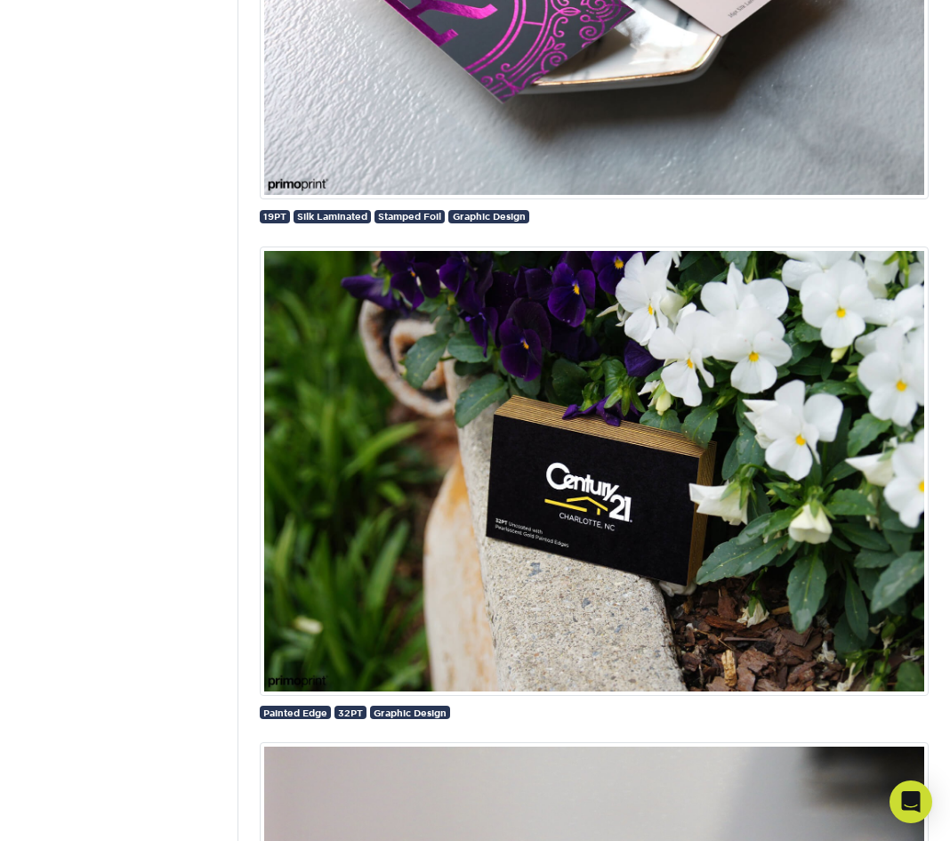
scroll to position [2987, 0]
